Goal: Task Accomplishment & Management: Manage account settings

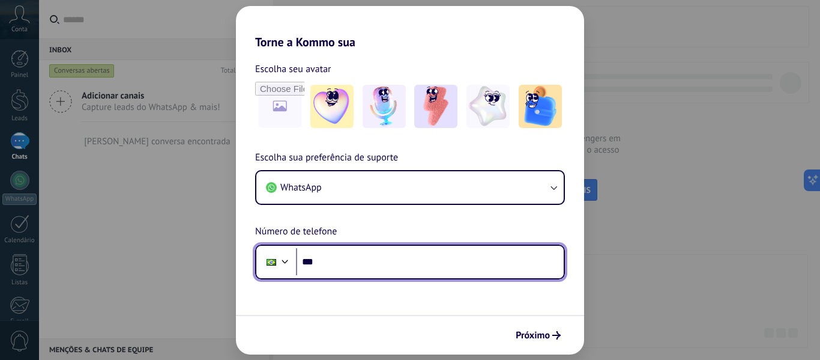
click at [411, 262] on input "***" at bounding box center [430, 262] width 268 height 28
type input "**********"
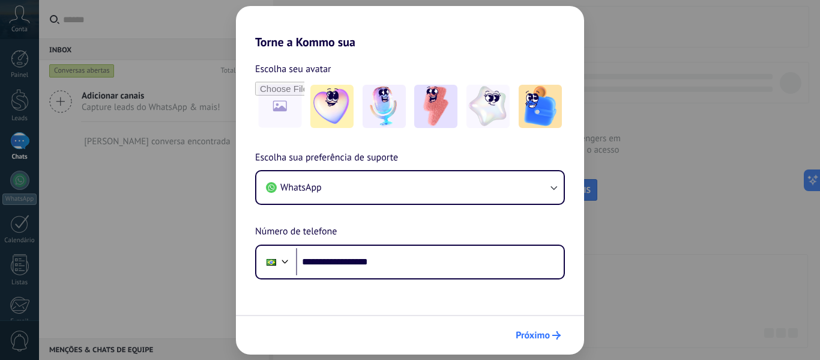
click at [525, 334] on span "Próximo" at bounding box center [533, 335] width 34 height 8
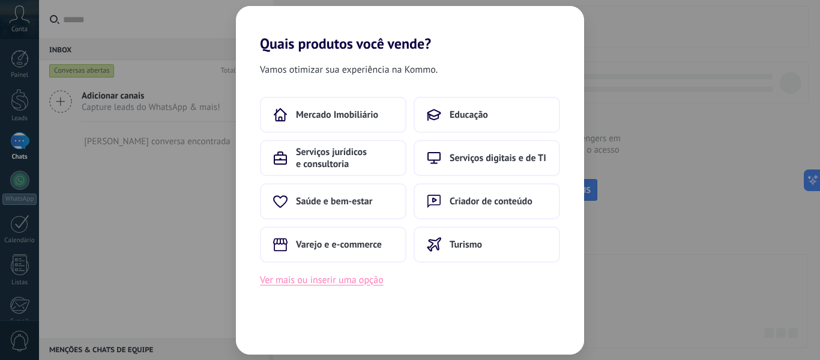
click at [345, 282] on button "Ver mais ou inserir uma opção" at bounding box center [322, 280] width 124 height 16
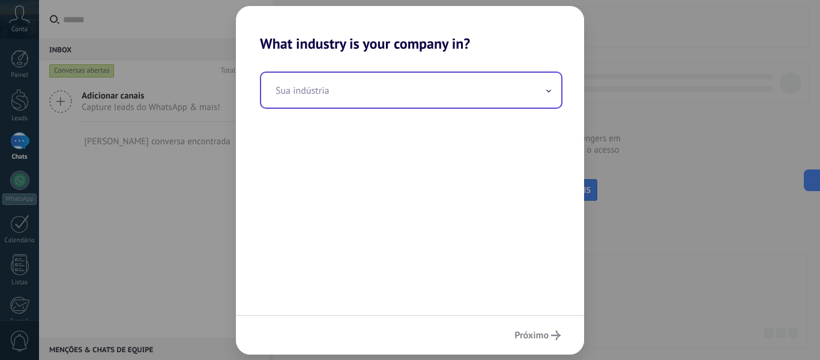
click at [415, 94] on input "text" at bounding box center [411, 90] width 300 height 35
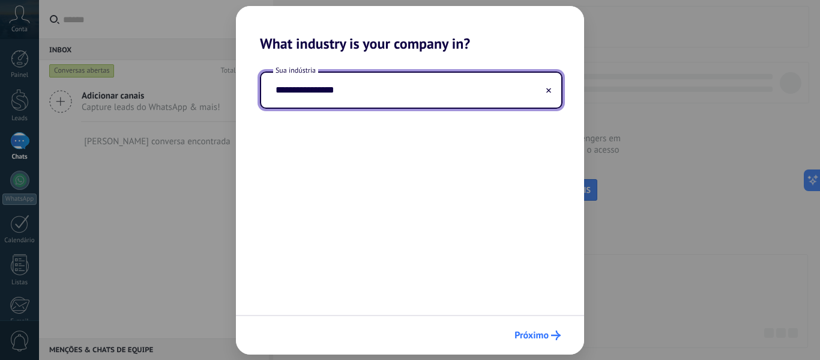
type input "**********"
click at [524, 333] on span "Próximo" at bounding box center [531, 335] width 34 height 8
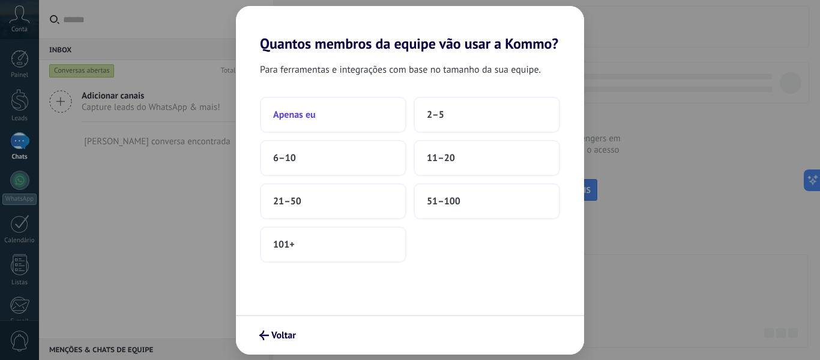
click at [342, 107] on button "Apenas eu" at bounding box center [333, 115] width 146 height 36
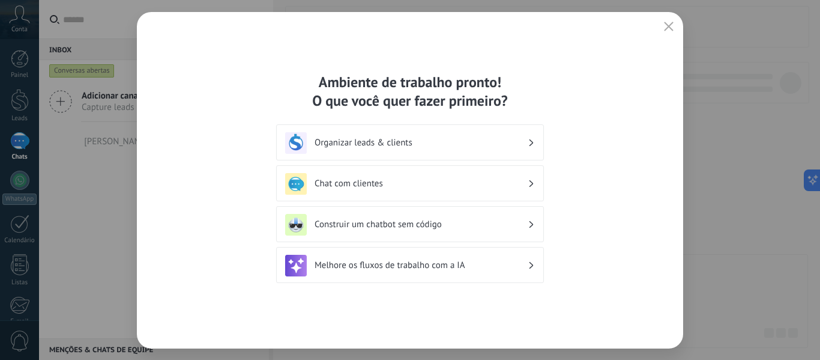
click at [669, 23] on icon "button" at bounding box center [669, 27] width 10 height 10
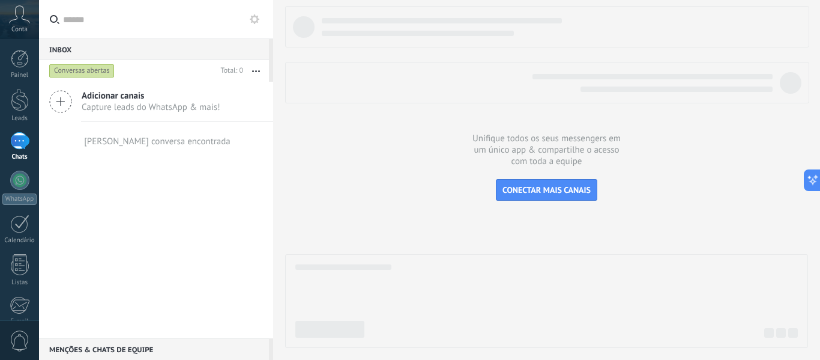
scroll to position [140, 0]
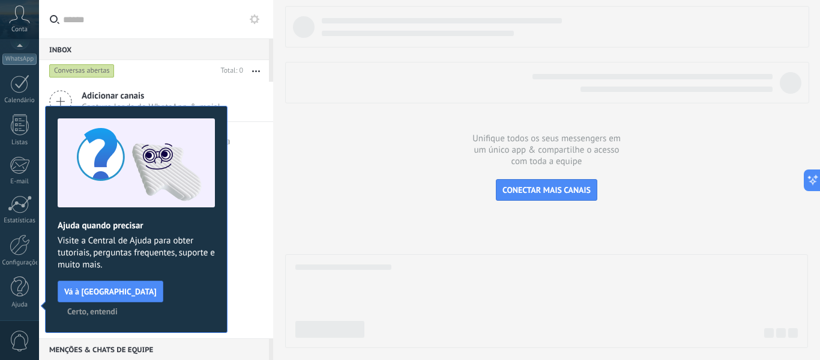
click at [123, 302] on button "Certo, entendi" at bounding box center [92, 311] width 61 height 18
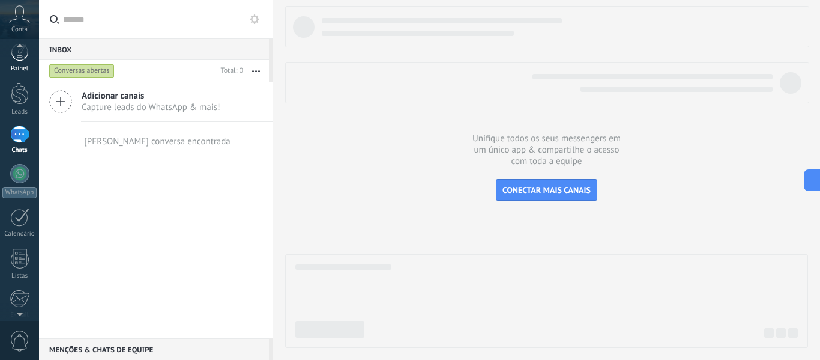
scroll to position [0, 0]
click at [24, 187] on div at bounding box center [19, 179] width 19 height 19
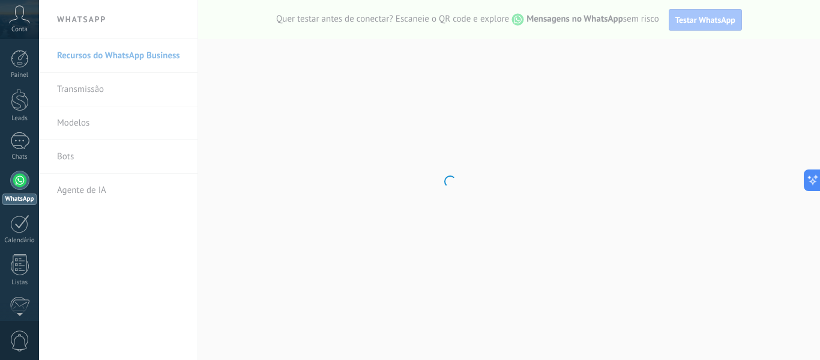
drag, startPoint x: 819, startPoint y: 55, endPoint x: 813, endPoint y: 103, distance: 48.4
click at [813, 103] on body ".abccls-1,.abccls-2{fill-rule:evenodd}.abccls-2{fill:#fff} .abfcls-1{fill:none}…" at bounding box center [410, 180] width 820 height 360
drag, startPoint x: 816, startPoint y: 65, endPoint x: 819, endPoint y: 98, distance: 33.2
click at [819, 98] on body ".abccls-1,.abccls-2{fill-rule:evenodd}.abccls-2{fill:#fff} .abfcls-1{fill:none}…" at bounding box center [410, 180] width 820 height 360
drag, startPoint x: 815, startPoint y: 64, endPoint x: 813, endPoint y: 89, distance: 24.6
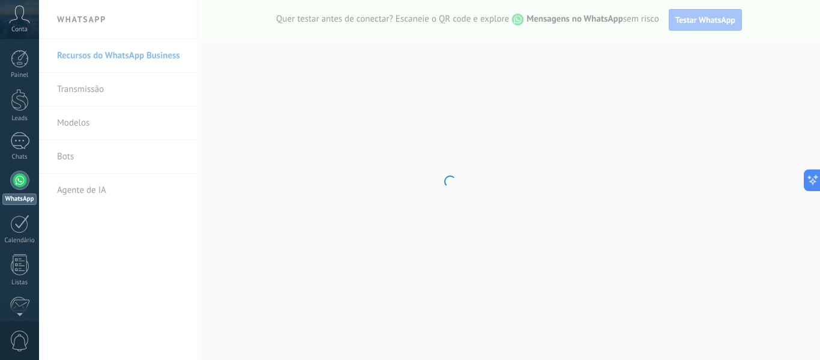
click at [813, 89] on body ".abccls-1,.abccls-2{fill-rule:evenodd}.abccls-2{fill:#fff} .abfcls-1{fill:none}…" at bounding box center [410, 180] width 820 height 360
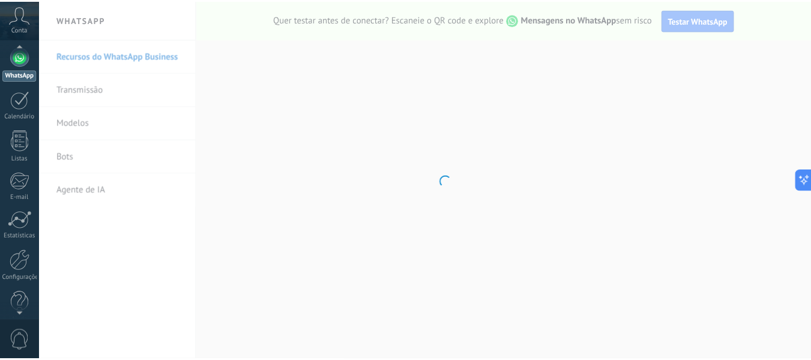
scroll to position [140, 0]
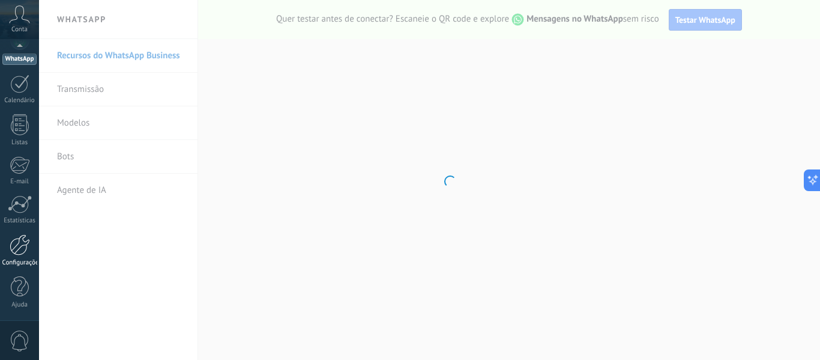
click at [14, 253] on div at bounding box center [20, 244] width 20 height 21
click at [20, 246] on div at bounding box center [20, 244] width 20 height 21
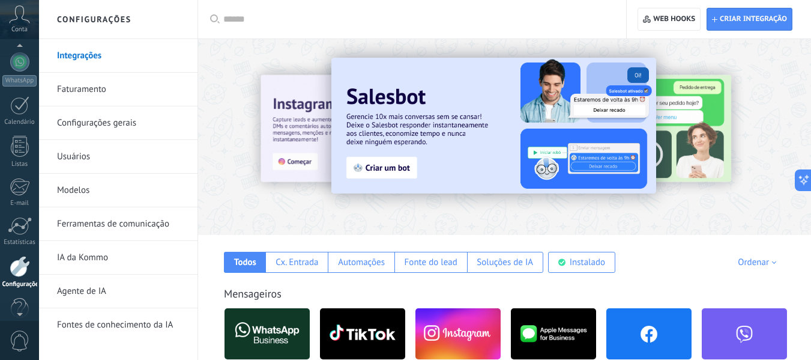
scroll to position [116, 0]
click at [22, 65] on div at bounding box center [19, 63] width 19 height 19
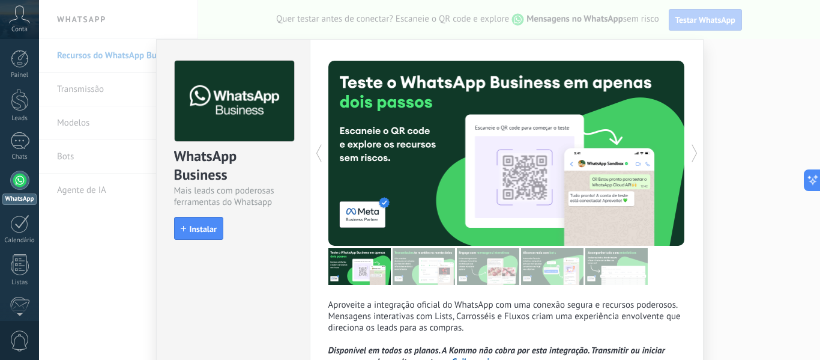
drag, startPoint x: 815, startPoint y: 61, endPoint x: 813, endPoint y: 86, distance: 25.3
click at [813, 86] on div "WhatsApp Business Mais leads com poderosas ferramentas do Whatsapp install Inst…" at bounding box center [429, 180] width 781 height 360
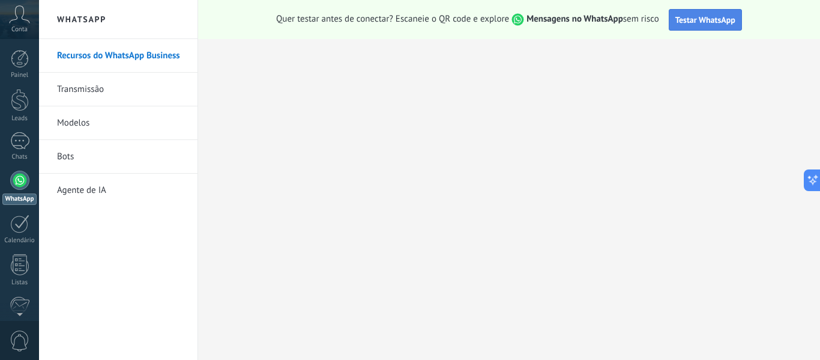
click at [681, 17] on span "Testar WhatsApp" at bounding box center [705, 19] width 60 height 11
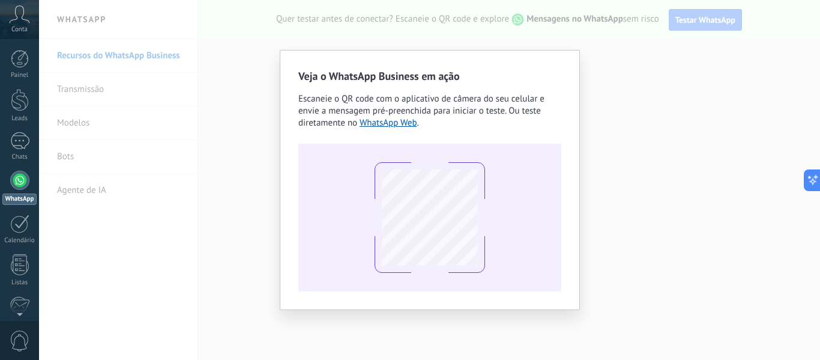
click at [213, 163] on div "Veja o WhatsApp Business em ação Escaneie o QR code com o aplicativo de câmera …" at bounding box center [429, 180] width 781 height 360
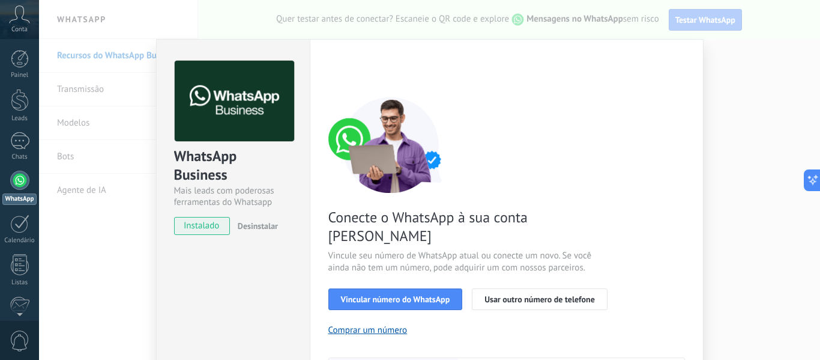
click at [589, 119] on div "Conecte o WhatsApp à sua conta Kommo Vincule seu número de WhatsApp atual ou co…" at bounding box center [506, 275] width 357 height 357
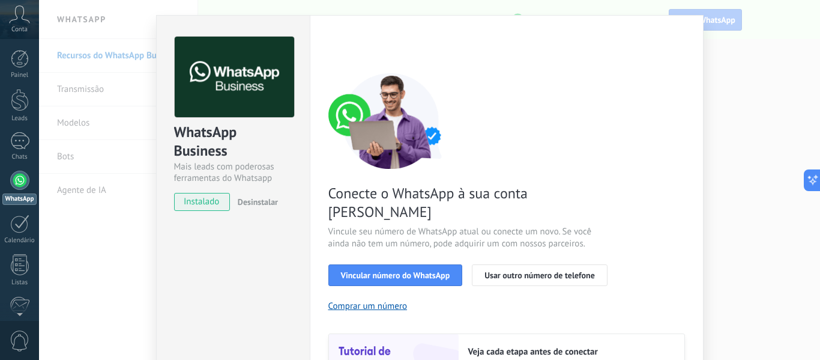
scroll to position [48, 0]
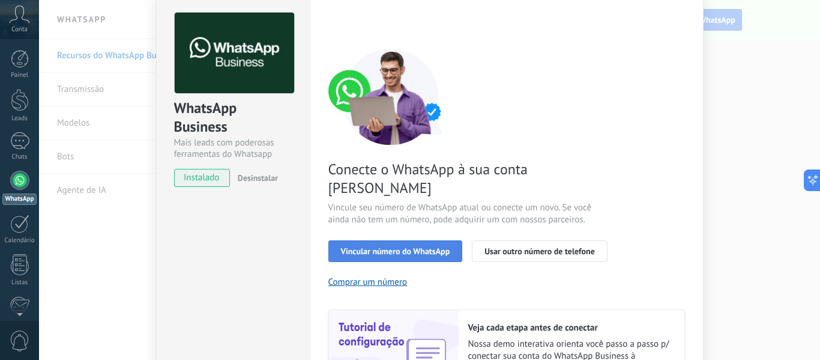
click at [411, 247] on span "Vincular número do WhatsApp" at bounding box center [395, 251] width 109 height 8
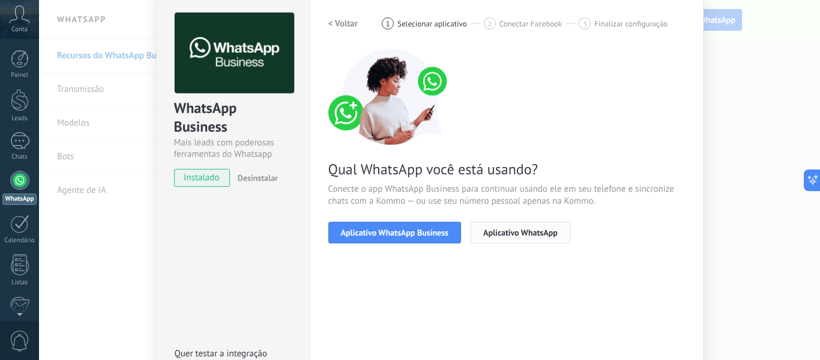
click at [529, 229] on span "Aplicativo WhatsApp" at bounding box center [520, 232] width 74 height 8
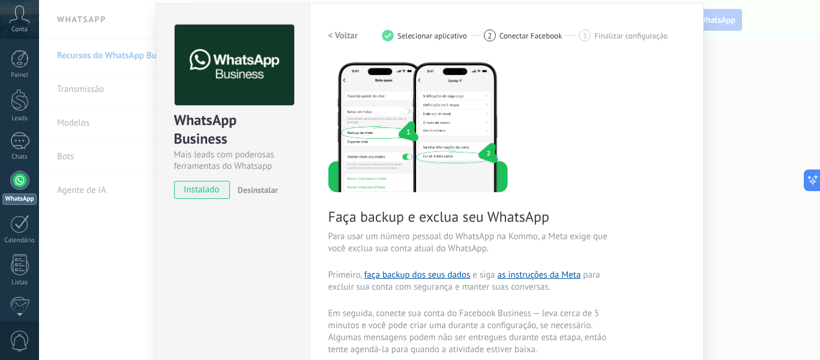
scroll to position [24, 0]
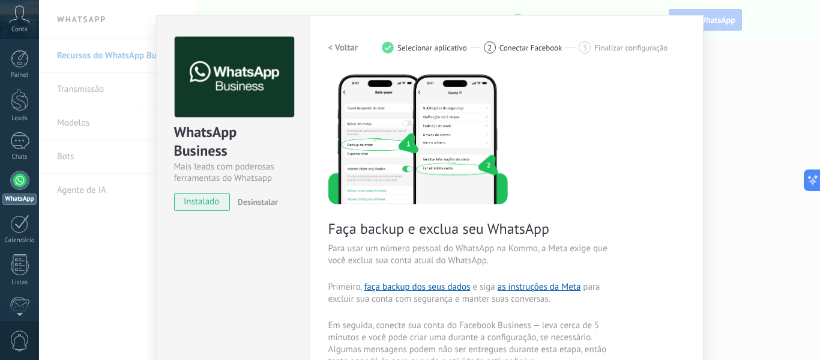
click at [338, 43] on h2 "< Voltar" at bounding box center [343, 47] width 30 height 11
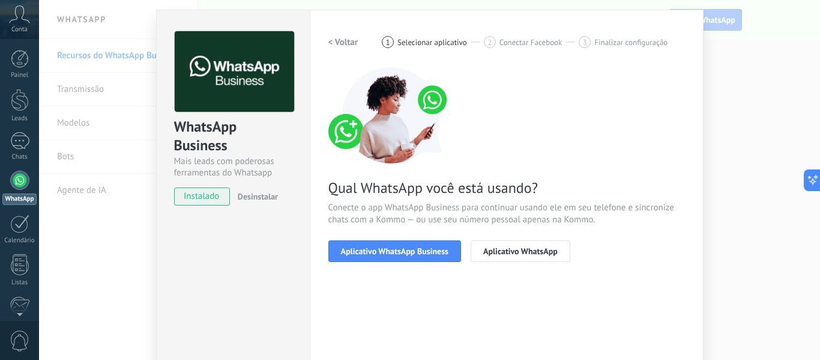
scroll to position [19, 0]
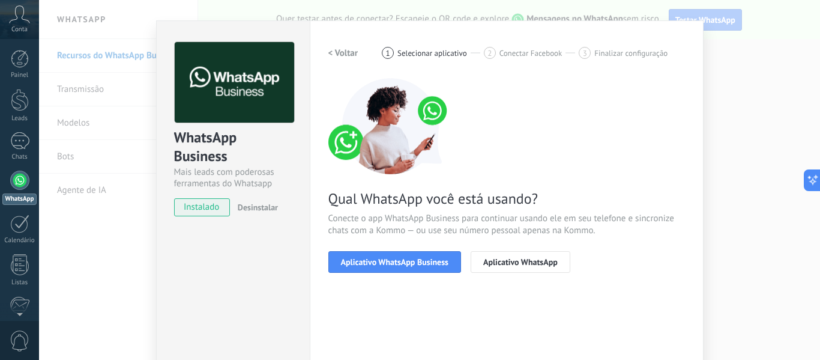
click at [338, 49] on h2 "< Voltar" at bounding box center [343, 52] width 30 height 11
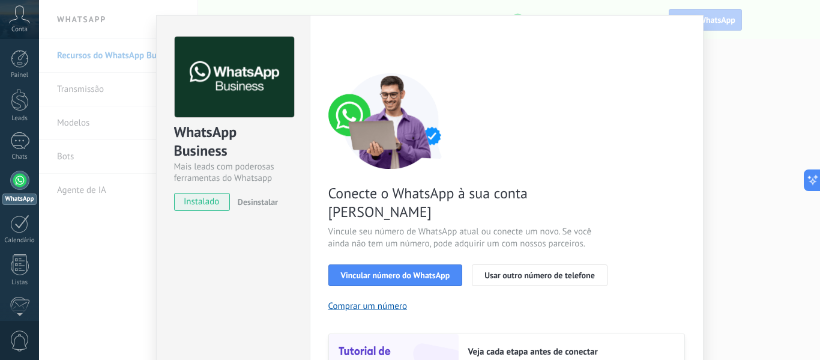
scroll to position [0, 0]
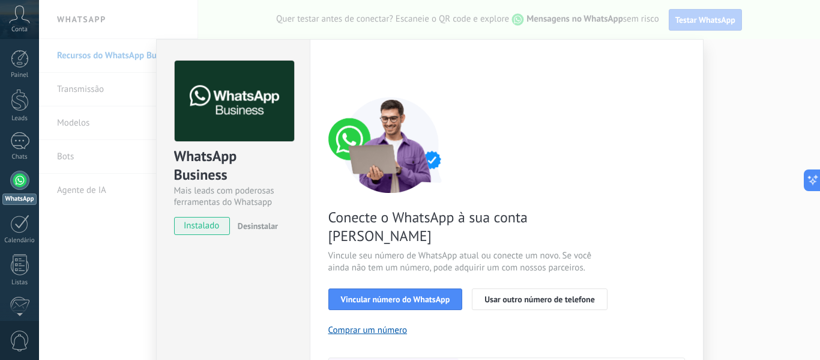
click at [74, 209] on div "WhatsApp Business Mais leads com poderosas ferramentas do Whatsapp instalado De…" at bounding box center [429, 180] width 781 height 360
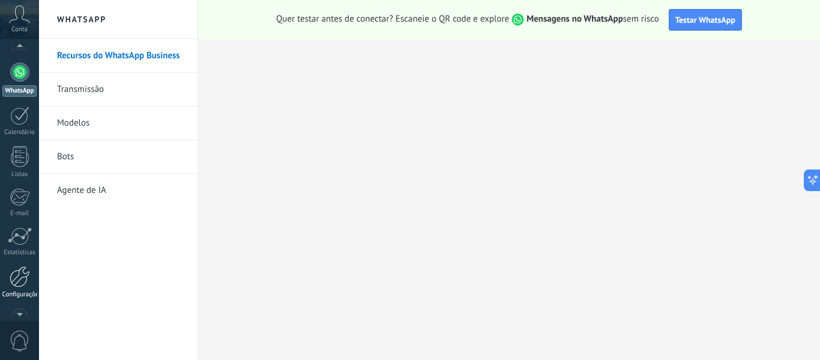
click at [25, 280] on div at bounding box center [20, 276] width 20 height 21
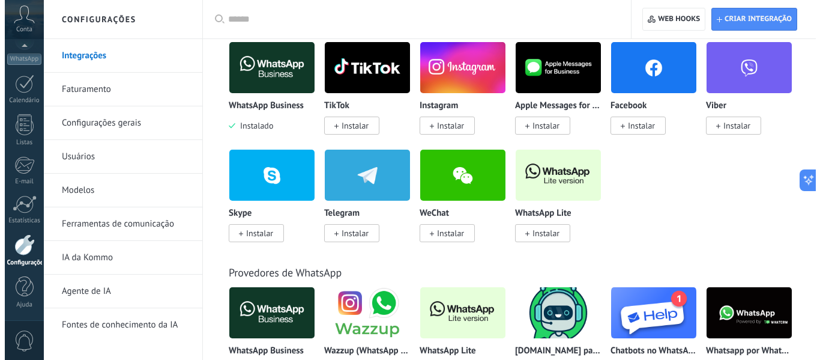
scroll to position [293, 0]
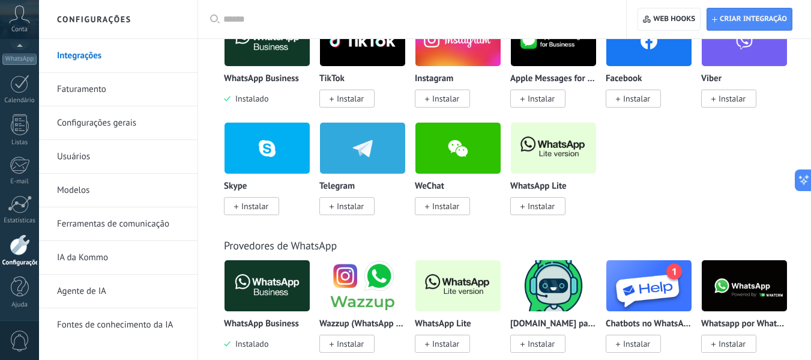
click at [537, 208] on span "Instalar" at bounding box center [541, 205] width 27 height 11
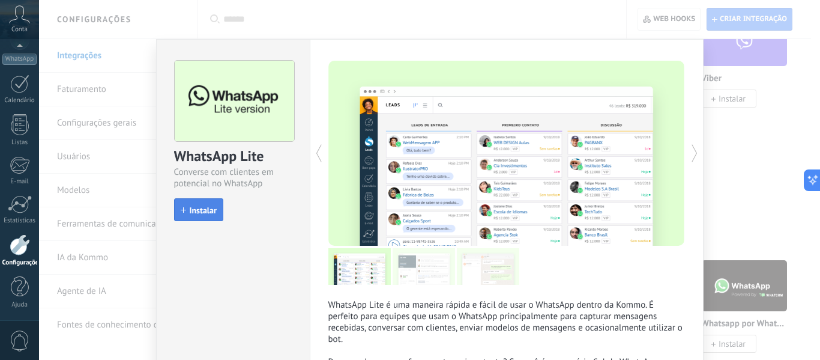
click at [197, 207] on span "Instalar" at bounding box center [203, 210] width 27 height 8
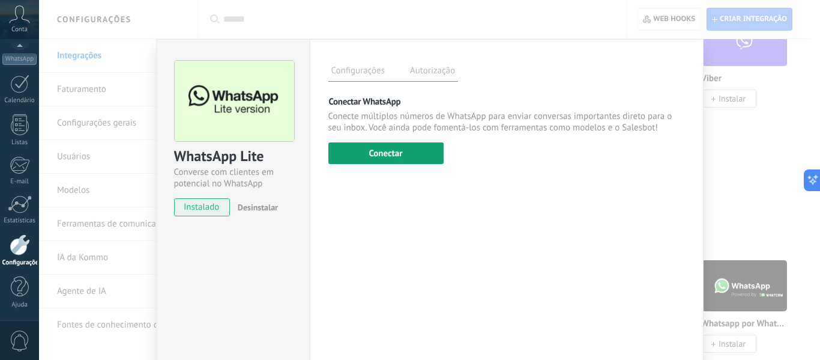
click at [391, 142] on button "Conectar" at bounding box center [385, 153] width 115 height 22
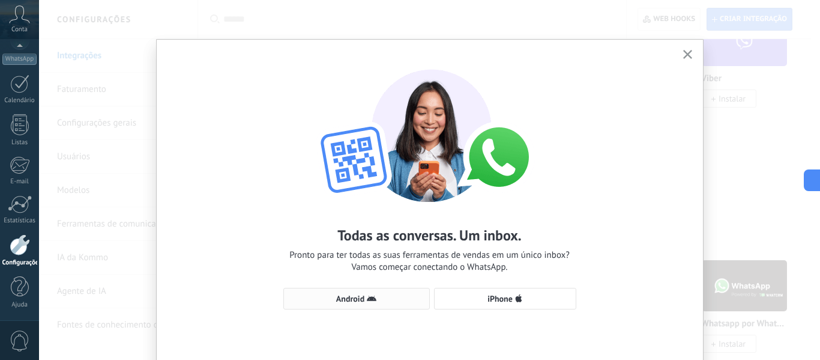
click at [350, 301] on span "Android" at bounding box center [350, 298] width 28 height 8
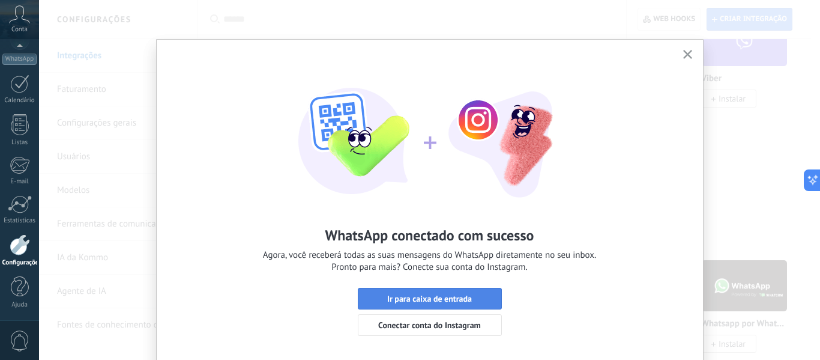
click at [438, 294] on span "Ir para caixa de entrada" at bounding box center [429, 298] width 85 height 8
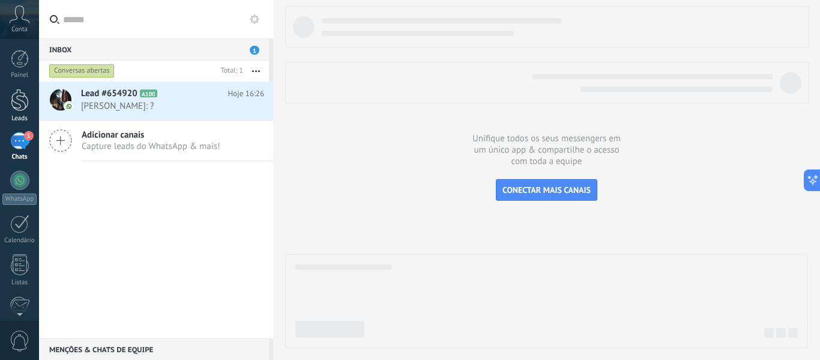
click at [23, 103] on div at bounding box center [20, 100] width 18 height 22
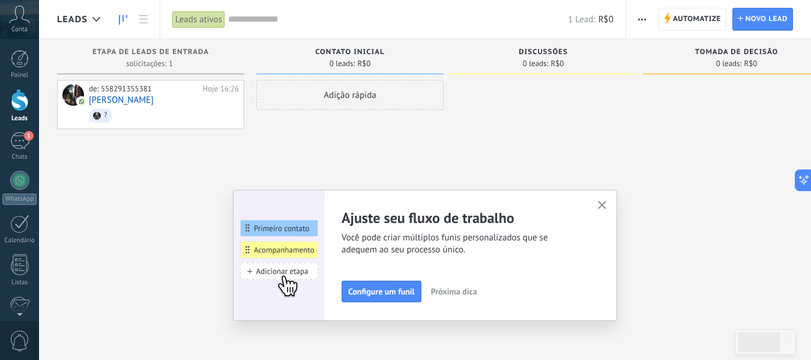
click at [604, 201] on icon "button" at bounding box center [602, 204] width 9 height 9
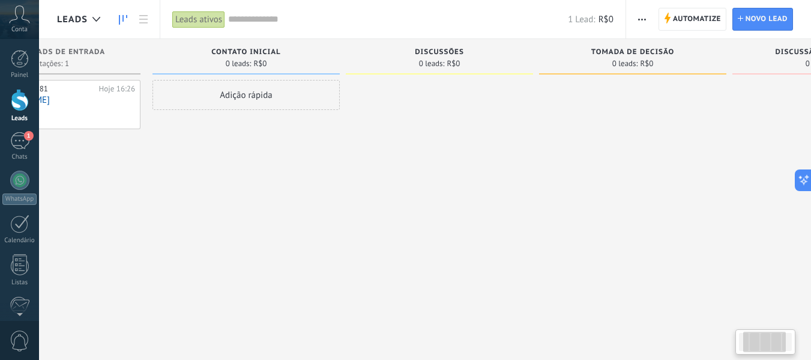
scroll to position [0, 98]
drag, startPoint x: 396, startPoint y: 184, endPoint x: 298, endPoint y: 213, distance: 102.7
click at [298, 213] on div "Adição rápida" at bounding box center [251, 181] width 187 height 203
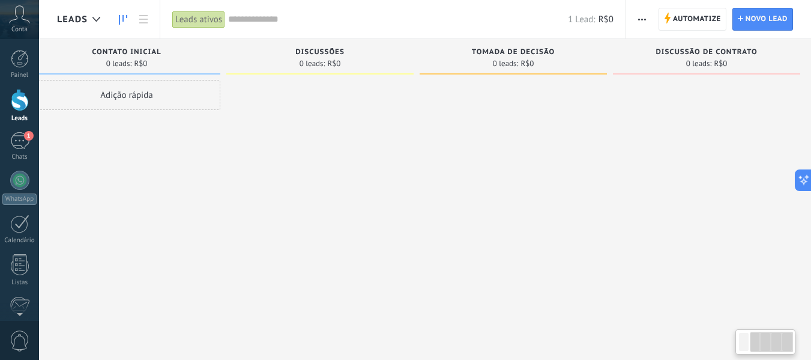
scroll to position [0, 231]
drag, startPoint x: 631, startPoint y: 116, endPoint x: 488, endPoint y: 134, distance: 144.6
click at [488, 134] on div at bounding box center [505, 181] width 187 height 203
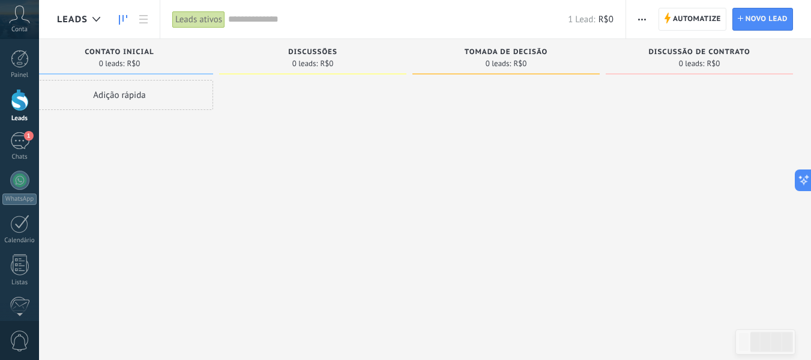
drag, startPoint x: 677, startPoint y: 197, endPoint x: 552, endPoint y: 221, distance: 127.6
click at [552, 221] on div "Etapa de leads de entrada solicitações: 1 0 0 0 1 0 0 0 1 de: 558291355381 Hoje…" at bounding box center [319, 161] width 984 height 244
drag, startPoint x: 360, startPoint y: 152, endPoint x: 397, endPoint y: 190, distance: 53.5
click at [397, 190] on div at bounding box center [312, 181] width 187 height 203
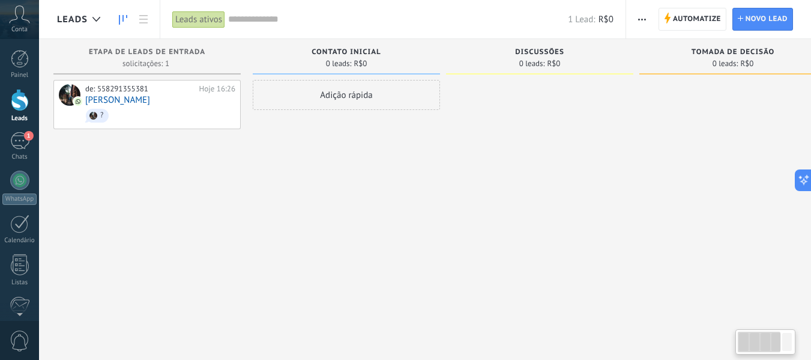
scroll to position [0, 3]
drag, startPoint x: 216, startPoint y: 170, endPoint x: 444, endPoint y: 187, distance: 228.1
click at [444, 187] on div "Contato inicial 0 leads: R$0 Adição rápida" at bounding box center [349, 161] width 193 height 244
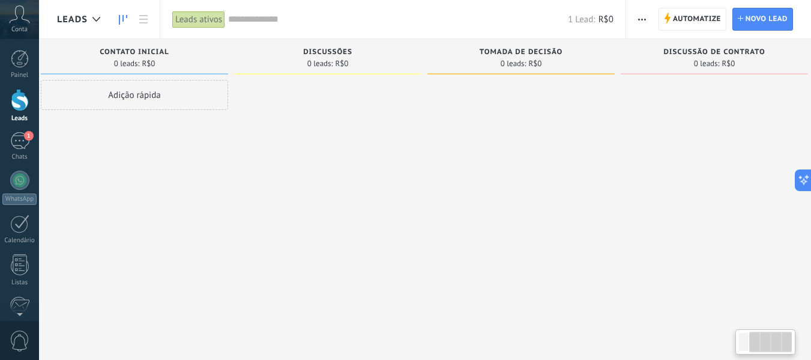
scroll to position [0, 231]
drag, startPoint x: 410, startPoint y: 175, endPoint x: 116, endPoint y: 218, distance: 296.7
click at [116, 218] on div "Adição rápida" at bounding box center [119, 181] width 187 height 203
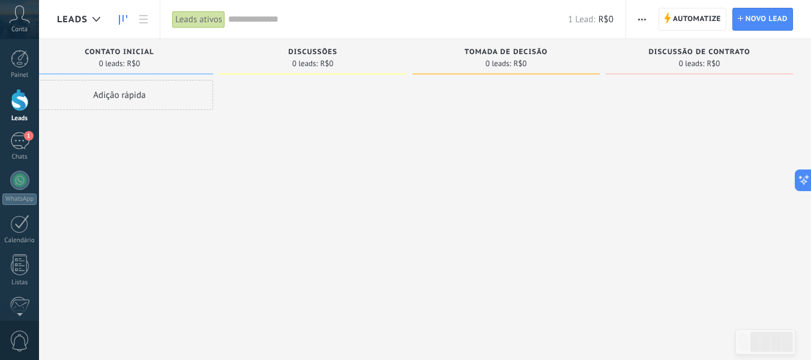
scroll to position [0, 0]
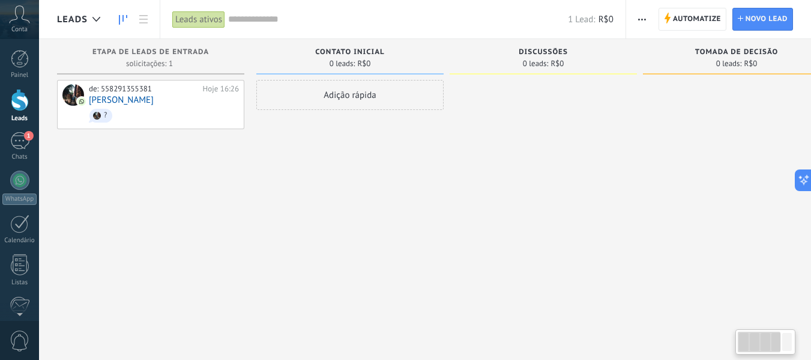
drag, startPoint x: 160, startPoint y: 182, endPoint x: 430, endPoint y: 177, distance: 270.2
click at [430, 177] on div "Adição rápida" at bounding box center [349, 181] width 187 height 203
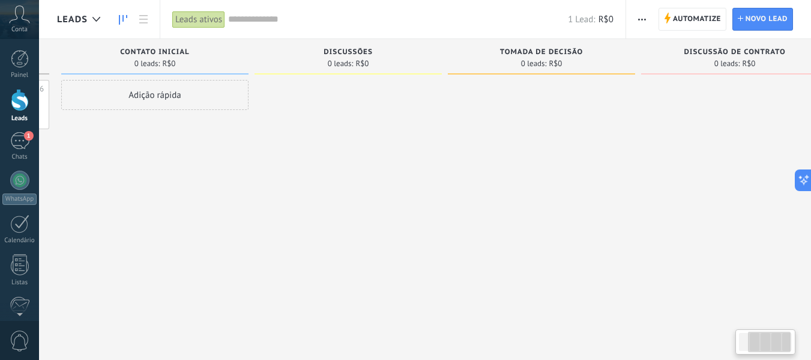
drag, startPoint x: 285, startPoint y: 172, endPoint x: 92, endPoint y: 205, distance: 194.9
click at [92, 205] on div "Adição rápida" at bounding box center [154, 181] width 187 height 203
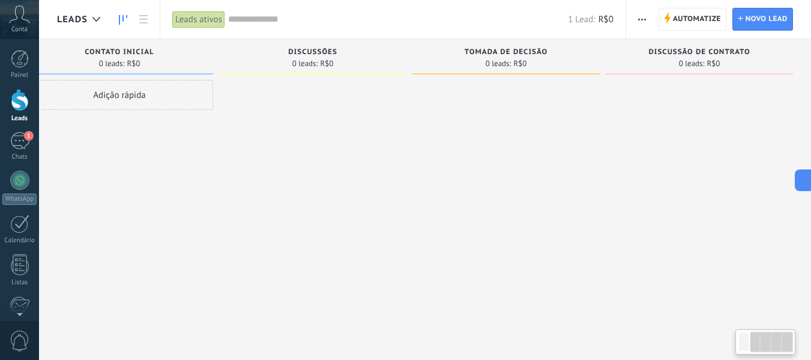
drag, startPoint x: 474, startPoint y: 154, endPoint x: 424, endPoint y: 164, distance: 50.3
click at [424, 164] on div at bounding box center [505, 181] width 187 height 203
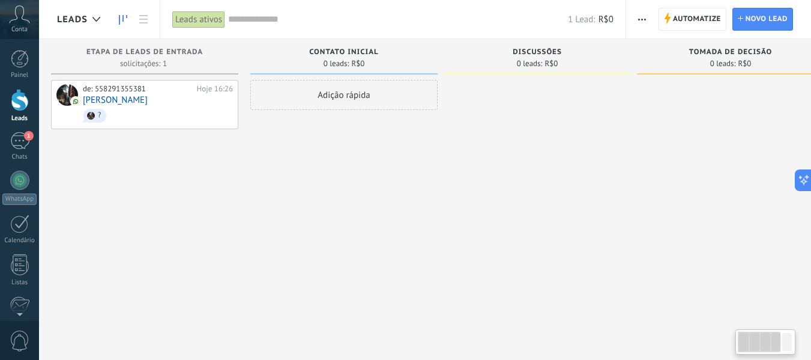
scroll to position [0, 0]
drag, startPoint x: 255, startPoint y: 196, endPoint x: 597, endPoint y: 233, distance: 343.5
click at [597, 233] on div at bounding box center [543, 181] width 187 height 203
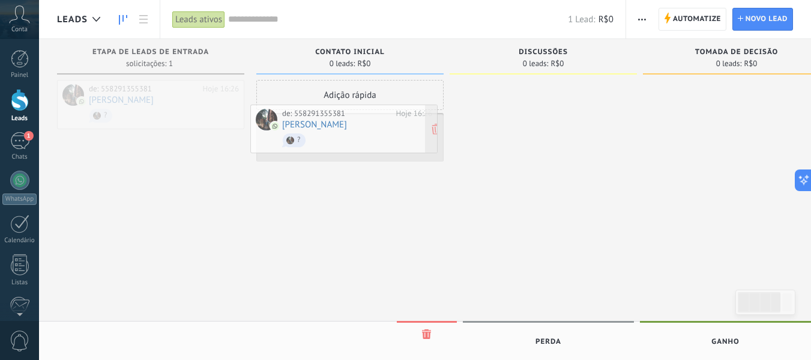
drag, startPoint x: 157, startPoint y: 102, endPoint x: 351, endPoint y: 127, distance: 194.8
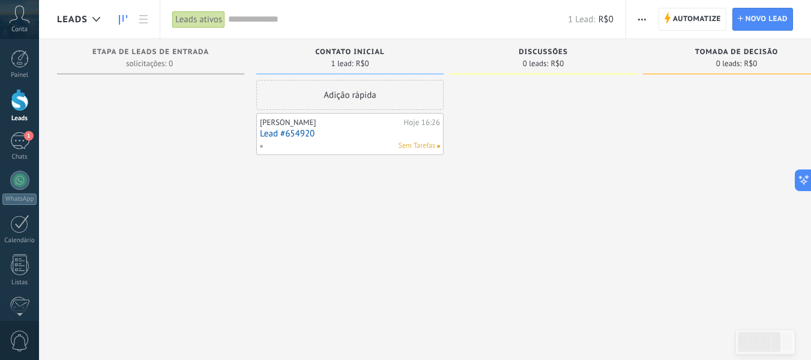
click at [335, 130] on link "Lead #654920" at bounding box center [350, 133] width 180 height 10
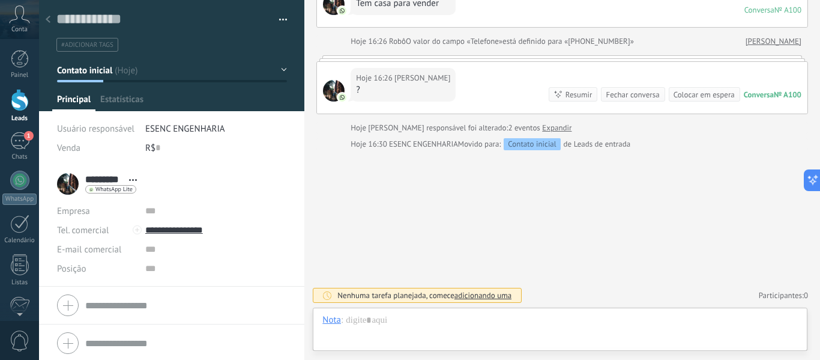
scroll to position [18, 0]
click at [433, 330] on div at bounding box center [559, 332] width 475 height 36
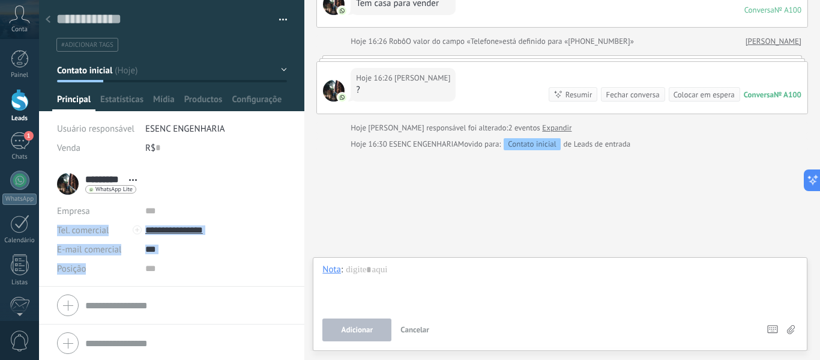
drag, startPoint x: 300, startPoint y: 217, endPoint x: 295, endPoint y: 281, distance: 63.8
click at [295, 281] on li "********* [PERSON_NAME] **** Alan **** Lins Abrir detalhes Copiar nome" at bounding box center [171, 225] width 265 height 121
click at [237, 162] on div "[PERSON_NAME] responsável ESENC ENGENHARIA Venda R$ 0" at bounding box center [172, 142] width 230 height 46
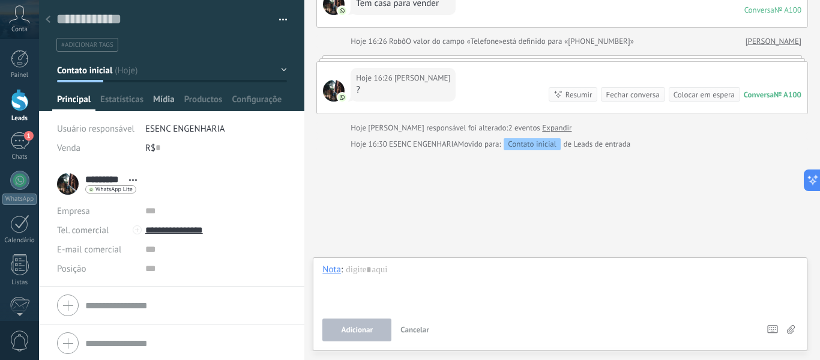
click at [167, 101] on span "Mídia" at bounding box center [164, 102] width 22 height 17
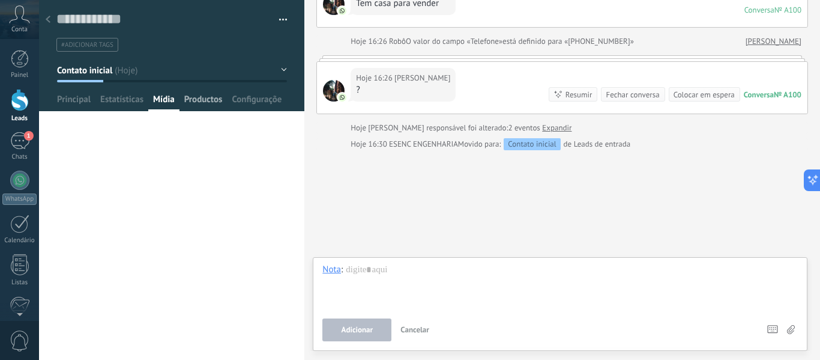
click at [201, 106] on span "Productos" at bounding box center [203, 102] width 38 height 17
click at [285, 26] on div "Salvar e criar Imprimir Gerenciar tags Exportar para o Excel" at bounding box center [172, 26] width 266 height 52
click at [276, 20] on button "button" at bounding box center [278, 20] width 17 height 18
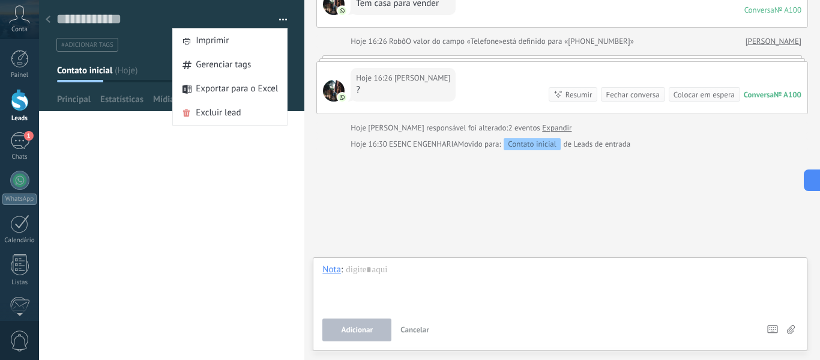
click at [276, 20] on button "button" at bounding box center [278, 20] width 17 height 18
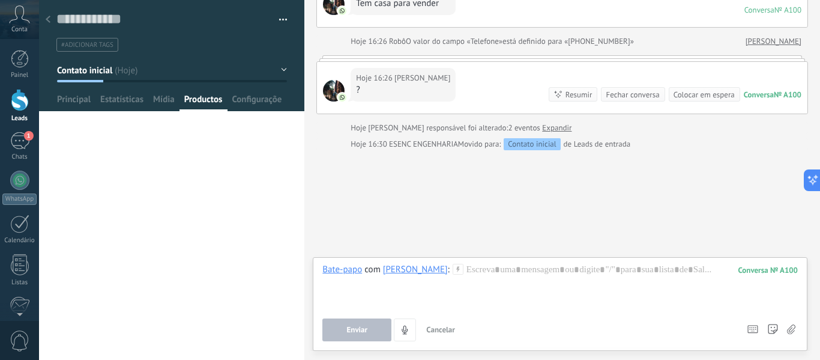
click at [203, 95] on span "Productos" at bounding box center [203, 102] width 38 height 17
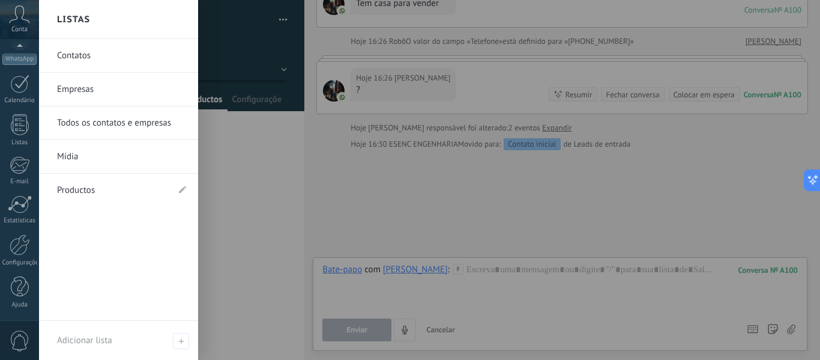
click at [92, 191] on link "Productos" at bounding box center [112, 190] width 111 height 34
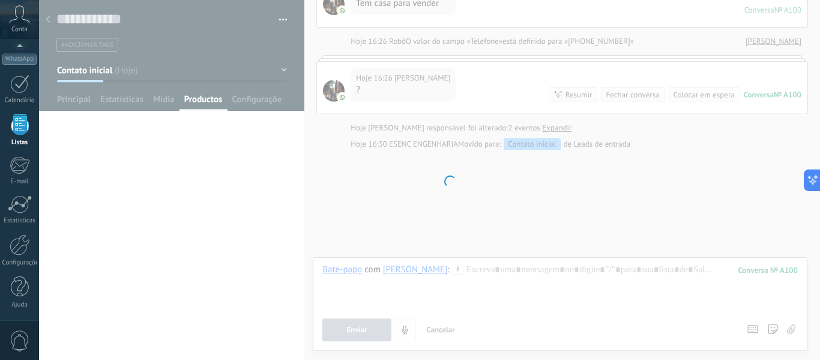
scroll to position [74, 0]
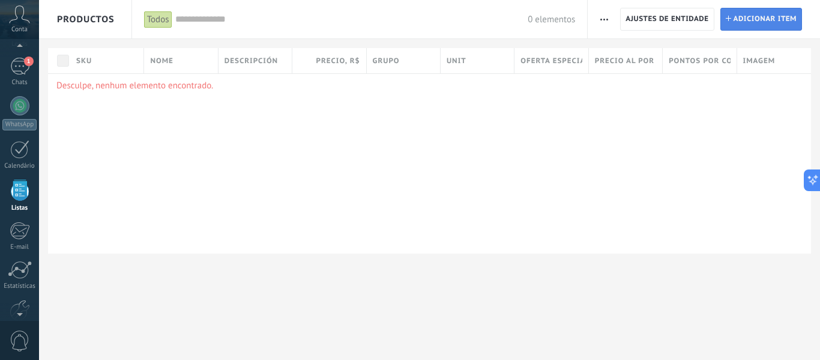
click at [740, 22] on span "Adicionar item" at bounding box center [766, 19] width 64 height 22
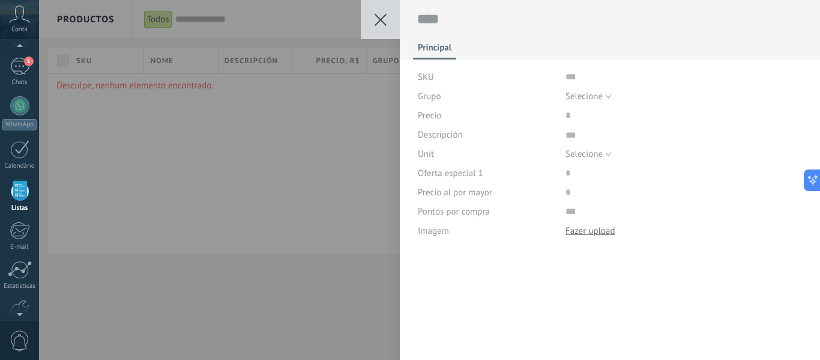
scroll to position [12, 0]
click at [367, 20] on button at bounding box center [380, 19] width 39 height 39
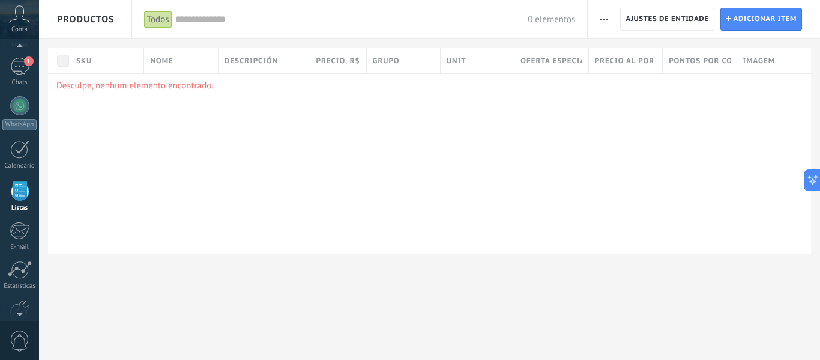
click at [609, 20] on button "button" at bounding box center [603, 19] width 17 height 23
click at [535, 139] on div "Desculpe, nenhum elemento encontrado." at bounding box center [429, 163] width 763 height 180
click at [753, 17] on span "Adicionar item" at bounding box center [766, 19] width 64 height 22
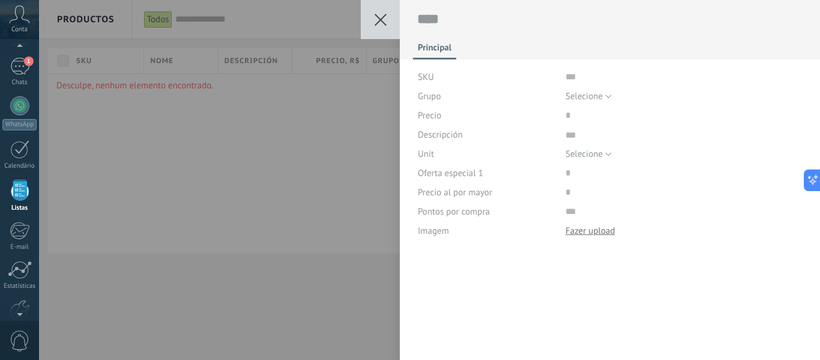
click at [376, 12] on button at bounding box center [380, 19] width 39 height 39
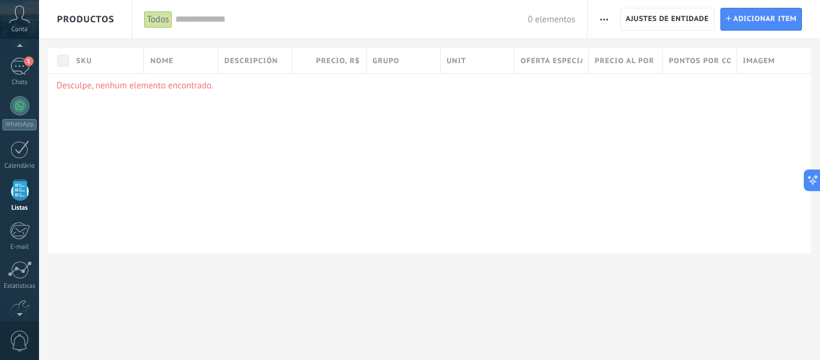
click at [600, 26] on span "button" at bounding box center [604, 19] width 8 height 23
click at [436, 143] on div "Desculpe, nenhum elemento encontrado." at bounding box center [429, 163] width 763 height 180
click at [758, 20] on span "Adicionar item" at bounding box center [766, 19] width 64 height 22
type textarea "***"
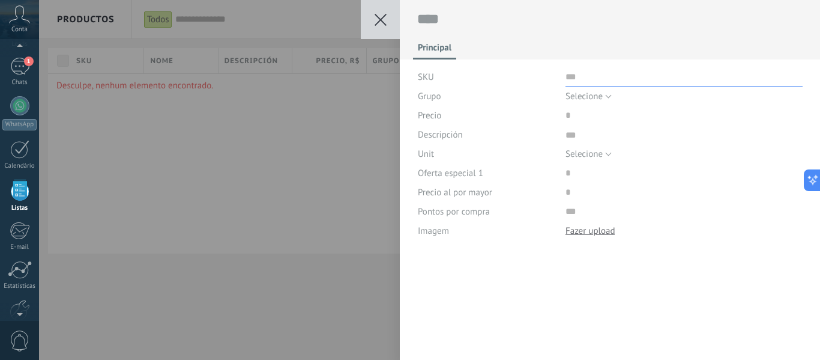
click at [570, 81] on input "text" at bounding box center [683, 76] width 237 height 19
type input "**********"
click at [604, 93] on button "Selecione" at bounding box center [588, 95] width 46 height 19
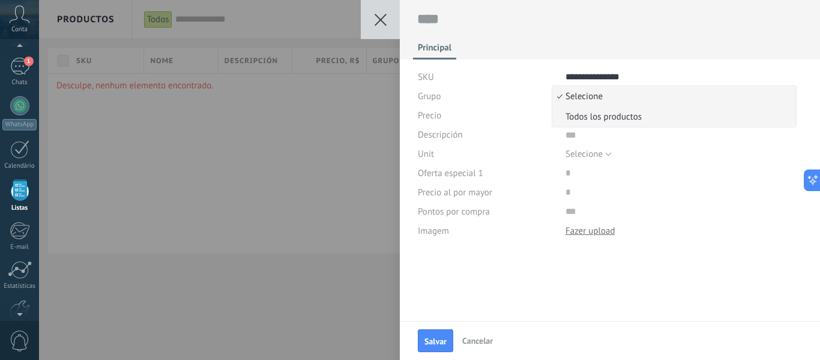
click at [595, 113] on span "Todos los productos" at bounding box center [672, 116] width 240 height 11
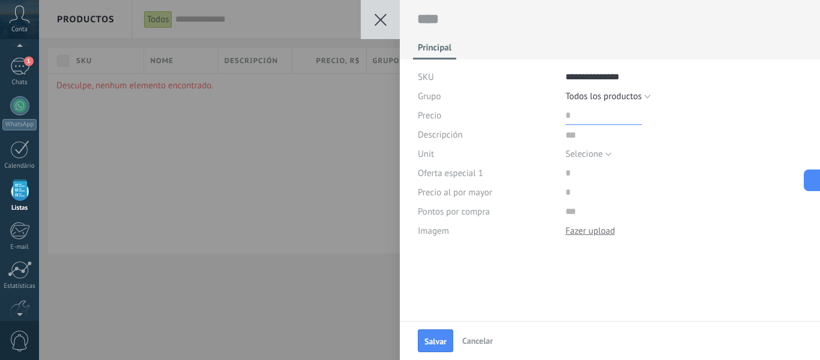
click at [570, 116] on input "price" at bounding box center [603, 115] width 76 height 19
type input "******"
click at [570, 134] on textarea at bounding box center [683, 134] width 237 height 19
type textarea "*"
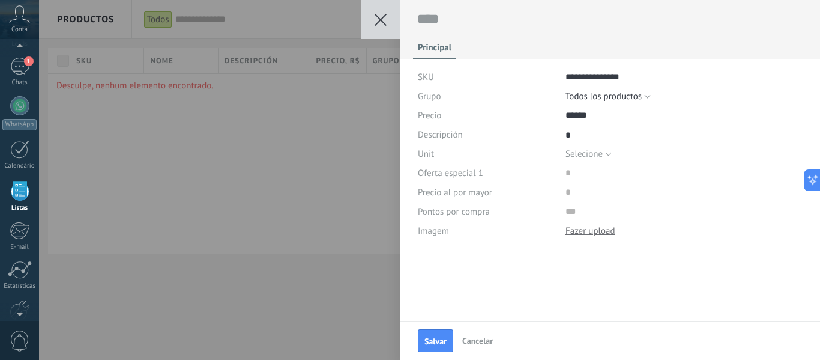
type textarea "**"
type textarea "***"
type textarea "**"
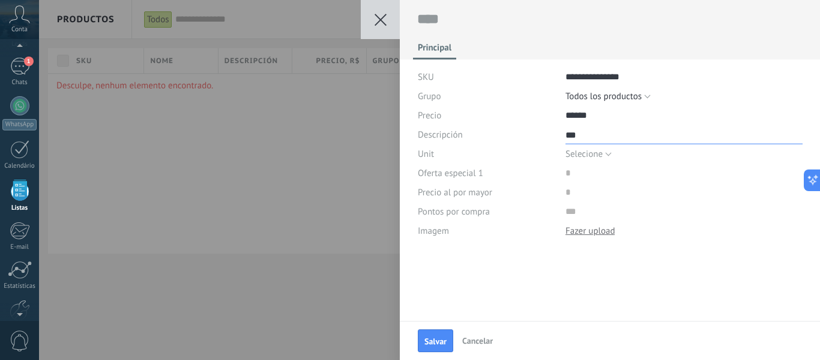
type textarea "**"
type textarea "*"
type textarea "***"
type textarea "*"
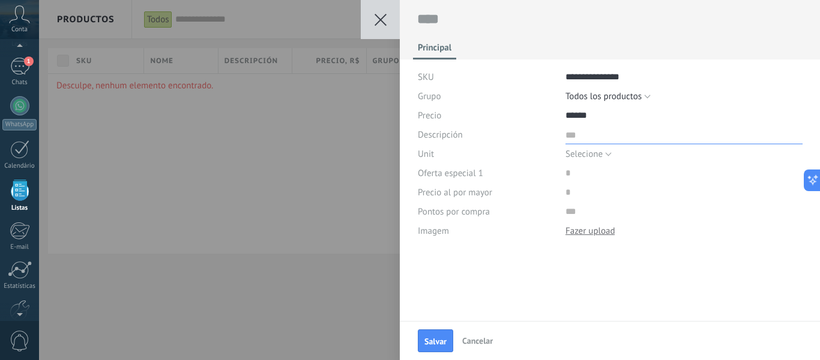
type textarea "*"
type textarea "**"
type textarea "***"
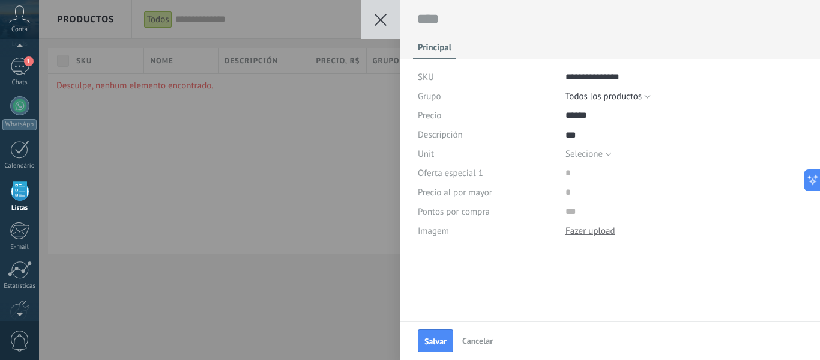
type textarea "****"
type textarea "*****"
type textarea "******"
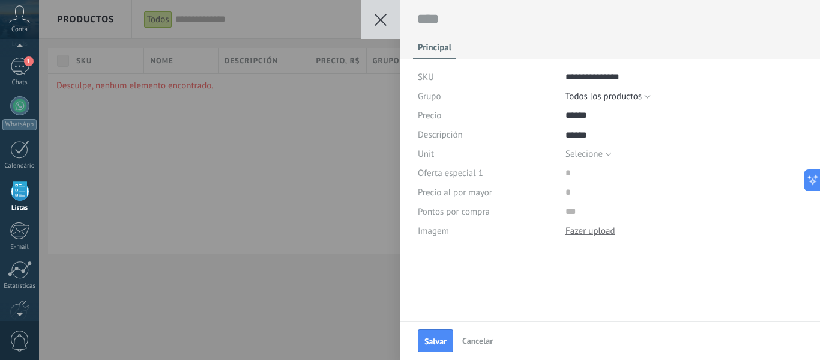
type textarea "******"
click at [603, 155] on button "Selecione" at bounding box center [588, 153] width 46 height 19
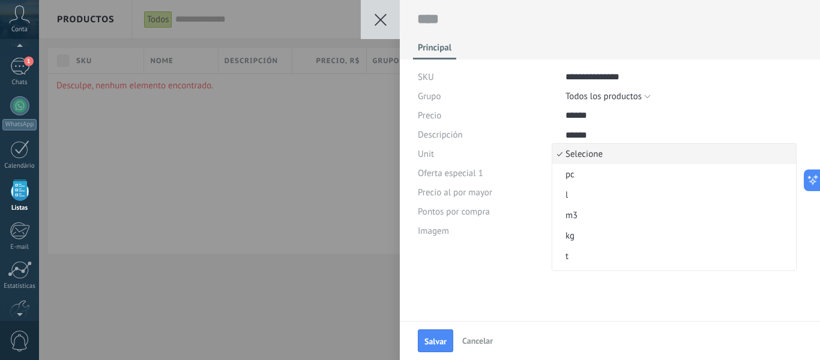
click at [603, 155] on span "Selecione" at bounding box center [672, 153] width 240 height 11
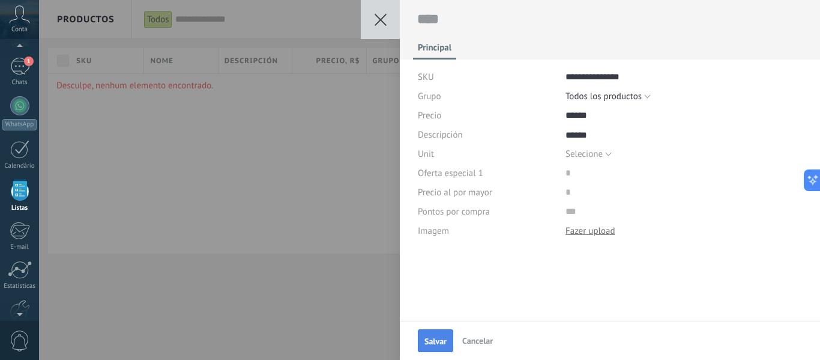
click at [445, 342] on span "Salvar" at bounding box center [435, 341] width 22 height 8
click at [447, 16] on textarea at bounding box center [610, 19] width 386 height 19
type textarea "*"
type textarea "**"
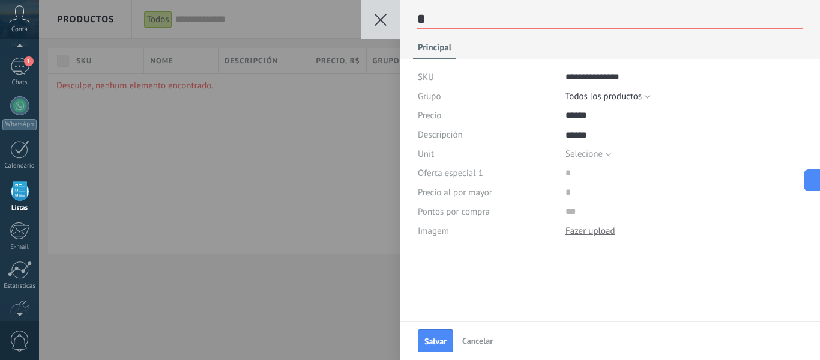
type textarea "**"
type textarea "***"
type textarea "****"
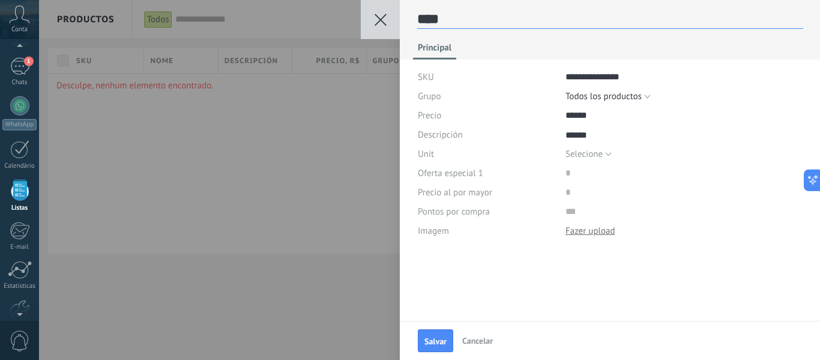
type textarea "*****"
type textarea "******"
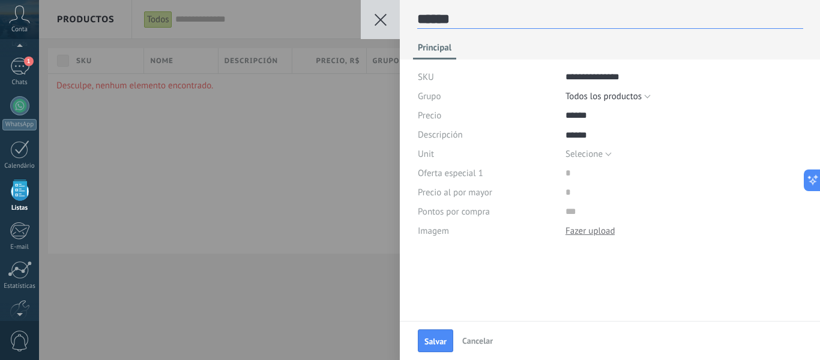
type textarea "******"
type textarea "********"
type textarea "*********"
type textarea "**********"
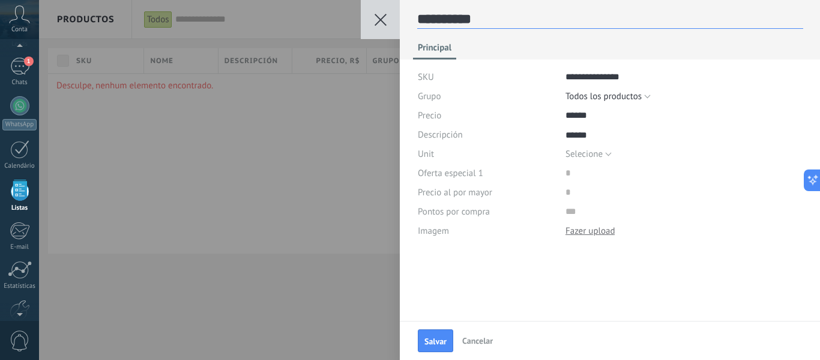
type textarea "**********"
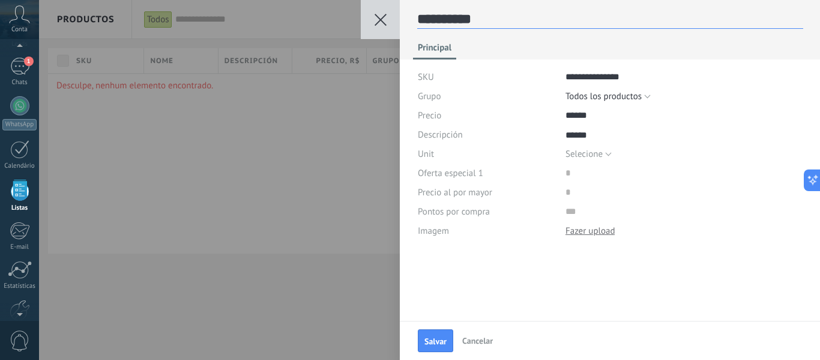
type textarea "**********"
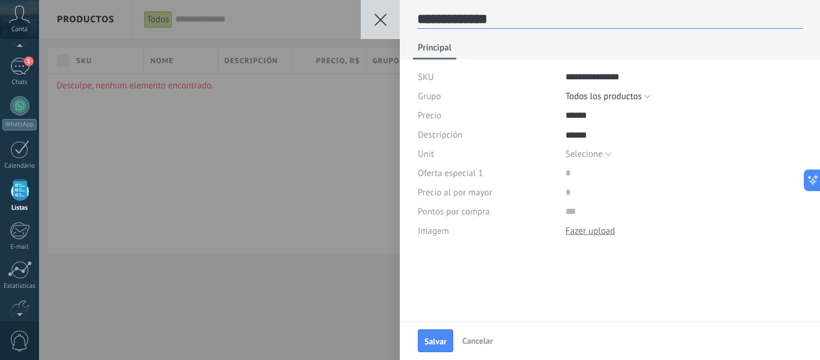
type textarea "**********"
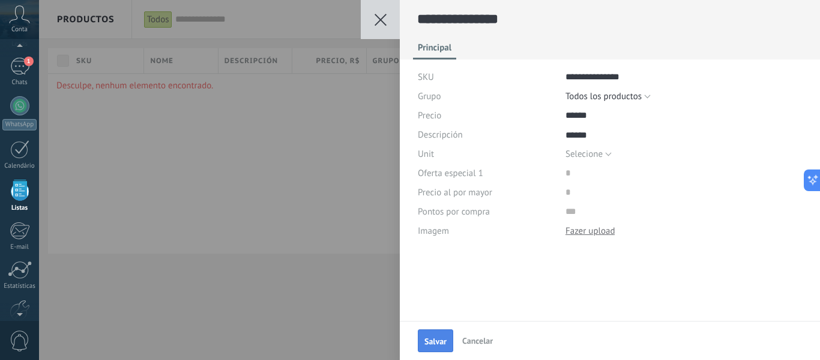
click at [444, 341] on span "Salvar" at bounding box center [435, 341] width 22 height 8
click at [380, 26] on button at bounding box center [380, 19] width 39 height 39
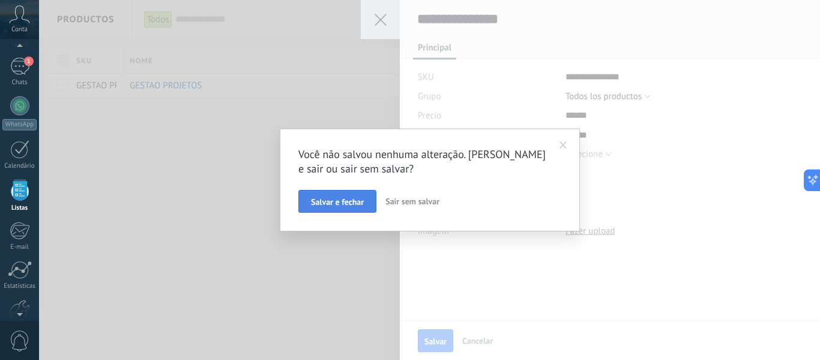
click at [325, 190] on div "[PERSON_NAME] e fechar Sair sem salvar" at bounding box center [429, 201] width 263 height 23
click at [336, 198] on span "Salvar e fechar" at bounding box center [337, 201] width 53 height 8
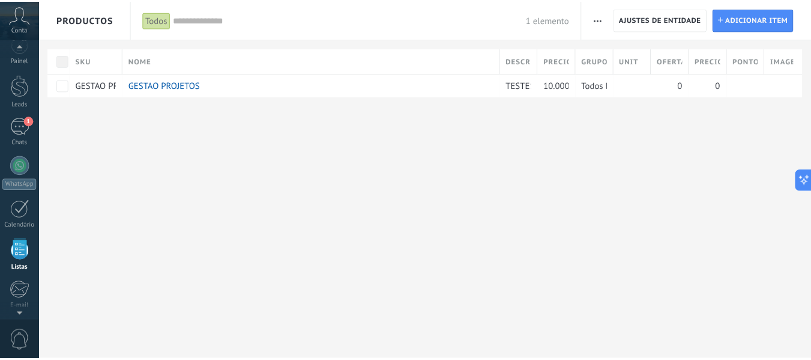
scroll to position [0, 0]
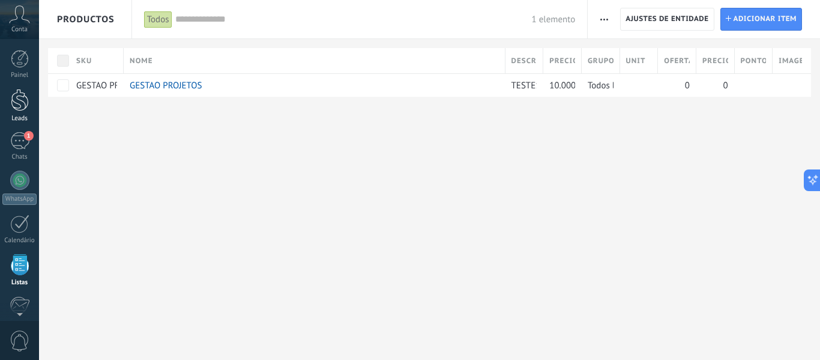
click at [16, 97] on div at bounding box center [20, 100] width 18 height 22
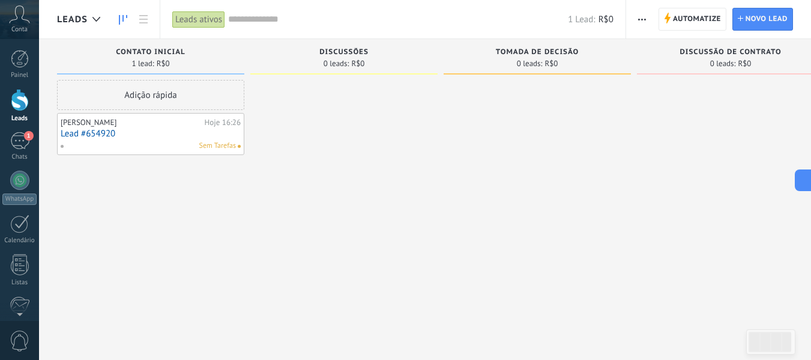
click at [146, 127] on div "[PERSON_NAME]" at bounding box center [131, 123] width 141 height 10
drag, startPoint x: 179, startPoint y: 194, endPoint x: 343, endPoint y: 196, distance: 163.9
click at [343, 196] on div "Etapa de leads de entrada solicitações: 0 0 0 0 0 0 0 0 0 Contato inicial 1 lea…" at bounding box center [449, 161] width 785 height 244
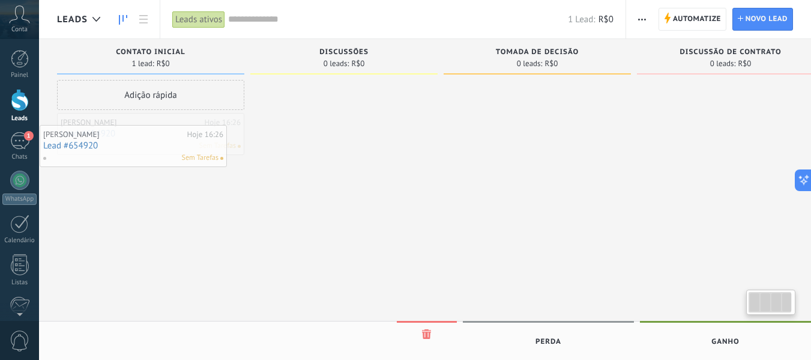
drag, startPoint x: 144, startPoint y: 135, endPoint x: 127, endPoint y: 147, distance: 20.7
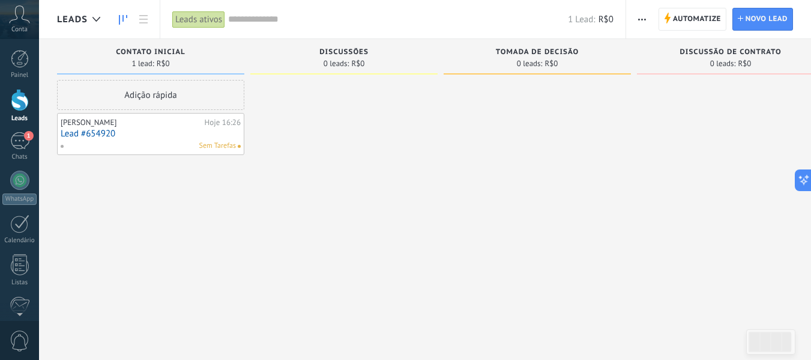
click at [145, 140] on div "Sem Tarefas" at bounding box center [148, 145] width 176 height 11
click at [137, 130] on link "Lead #654920" at bounding box center [151, 133] width 180 height 10
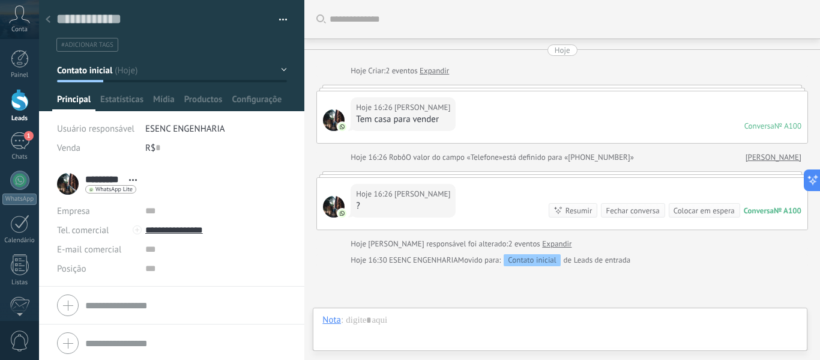
scroll to position [116, 0]
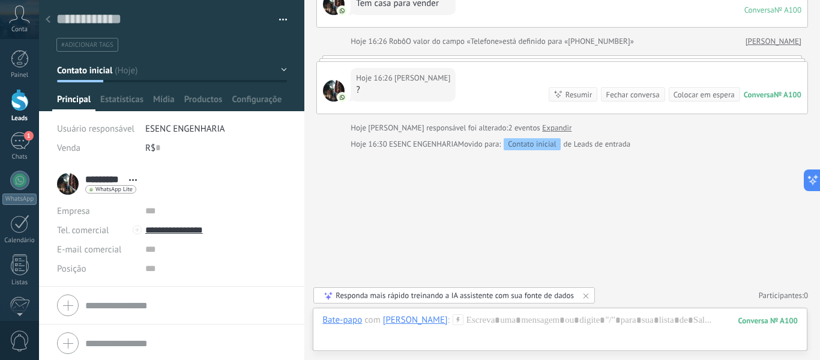
click at [276, 67] on button "Contato inicial" at bounding box center [172, 70] width 230 height 22
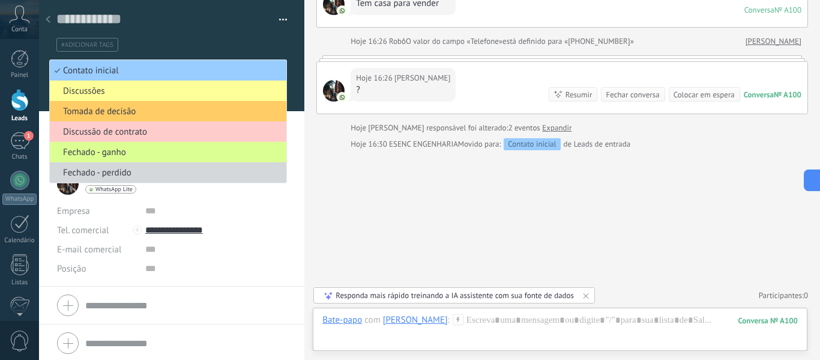
click at [153, 151] on span "Fechado - ganho" at bounding box center [166, 151] width 233 height 11
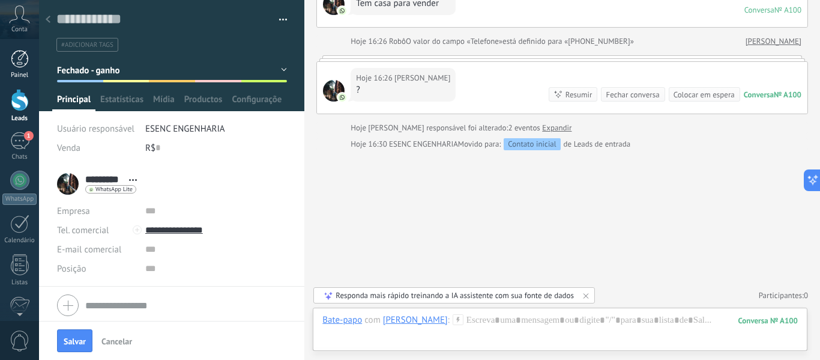
click at [19, 55] on div at bounding box center [20, 59] width 18 height 18
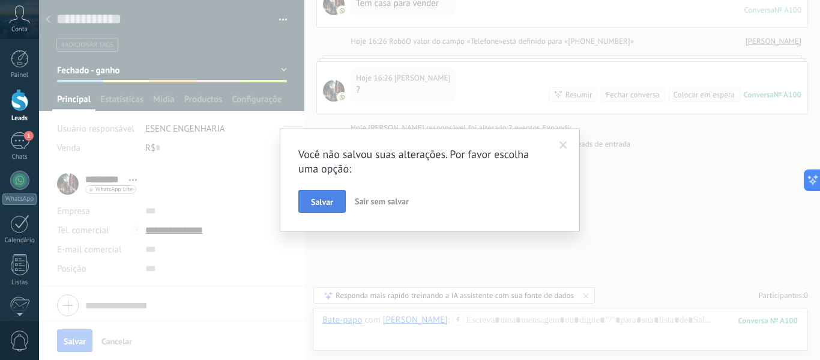
click at [320, 204] on span "Salvar" at bounding box center [322, 201] width 22 height 8
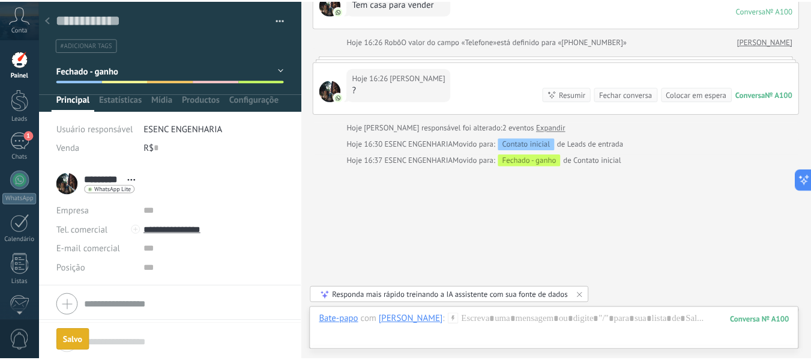
scroll to position [182, 0]
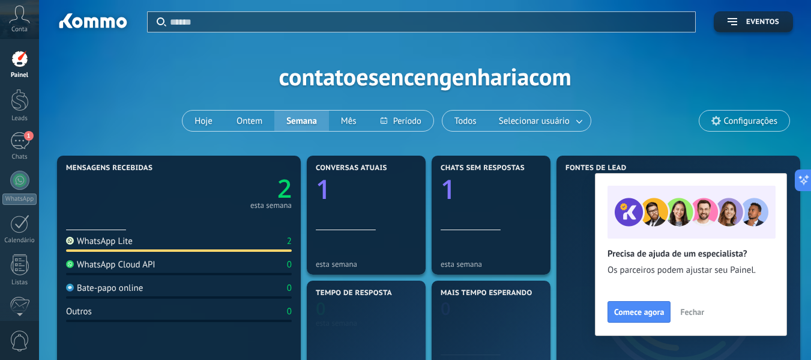
click at [129, 78] on div "Aplicar Eventos contatoesencengenhariacom Hoje Ontem Semana Mês Todos Seleciona…" at bounding box center [425, 76] width 736 height 152
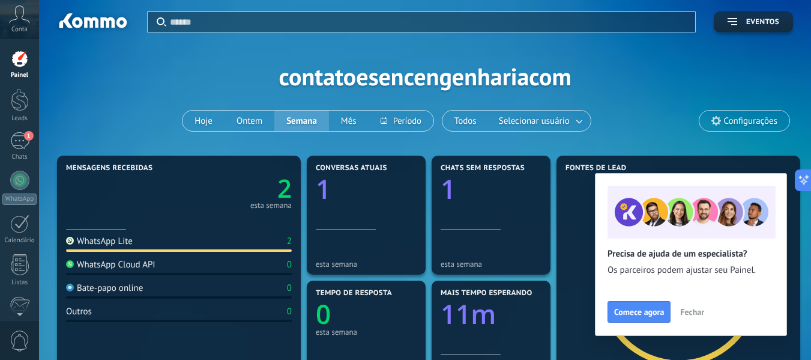
click at [698, 309] on span "Fechar" at bounding box center [692, 311] width 24 height 8
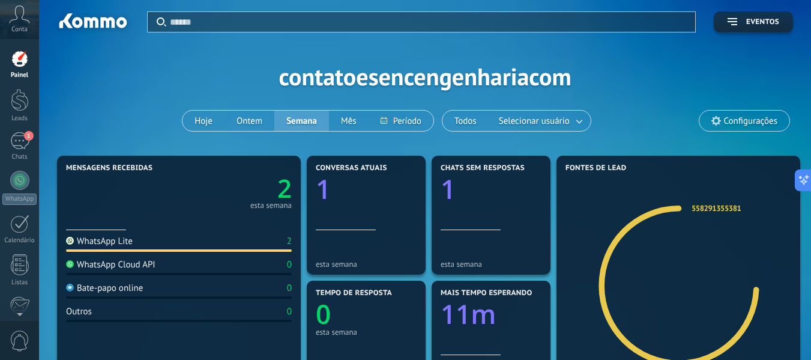
click at [741, 122] on span "Configurações" at bounding box center [750, 121] width 53 height 10
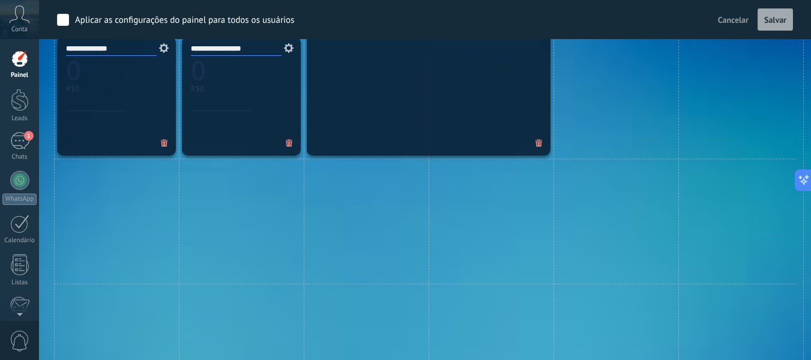
scroll to position [747, 0]
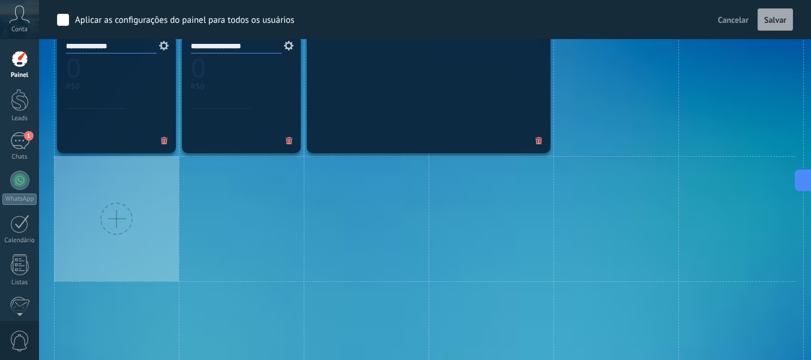
click at [130, 196] on div at bounding box center [116, 218] width 125 height 125
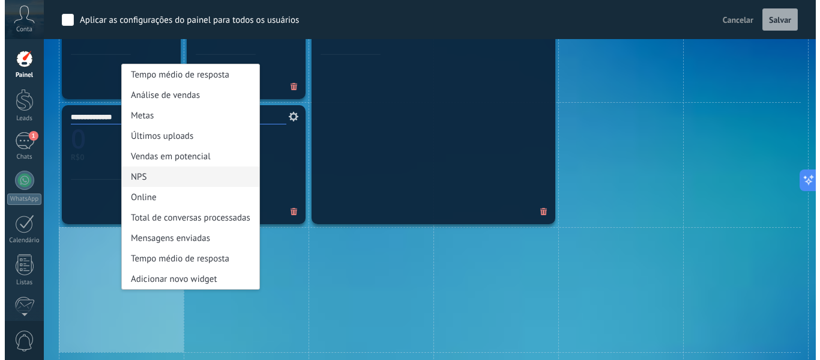
scroll to position [675, 0]
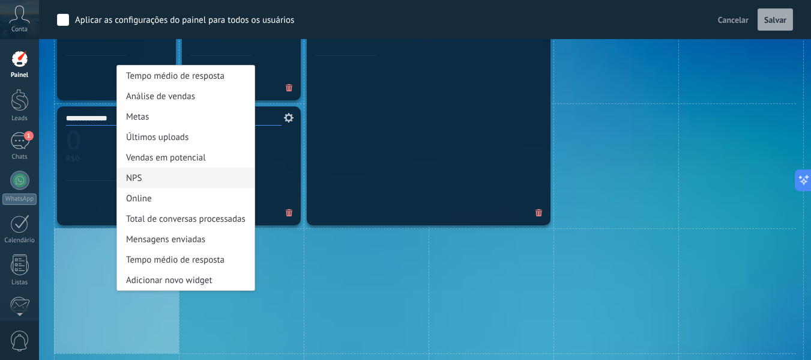
click at [170, 100] on div "Análise de vendas" at bounding box center [185, 96] width 137 height 20
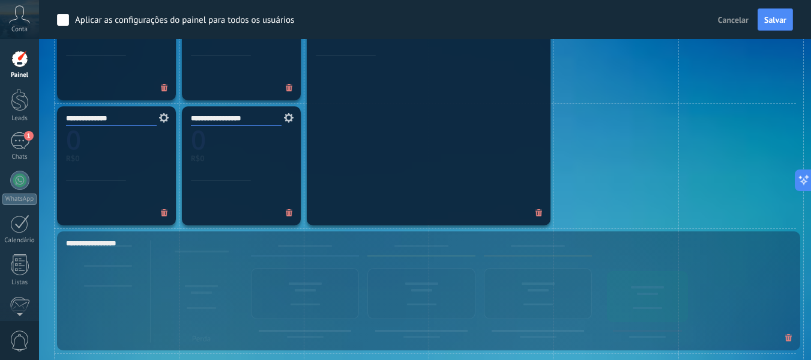
click at [170, 100] on div "**********" at bounding box center [116, 40] width 125 height 125
click at [767, 16] on span "Salvar" at bounding box center [775, 20] width 22 height 8
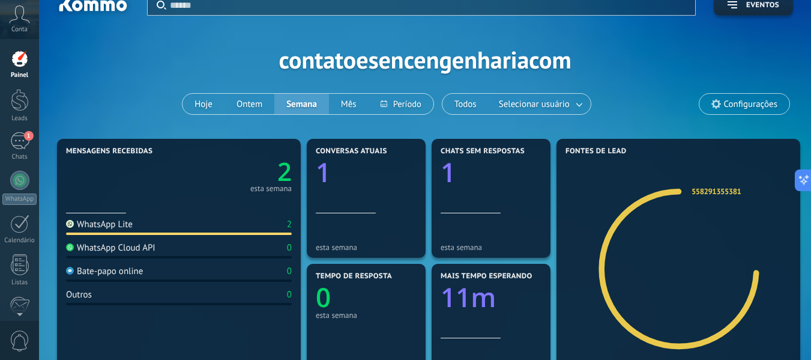
scroll to position [15, 0]
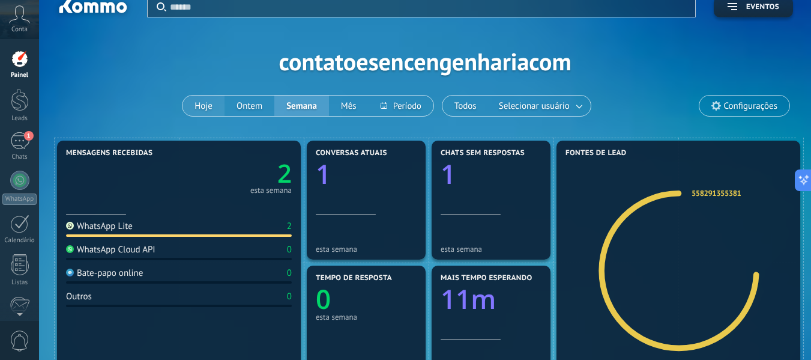
click at [205, 109] on button "Hoje" at bounding box center [203, 105] width 42 height 20
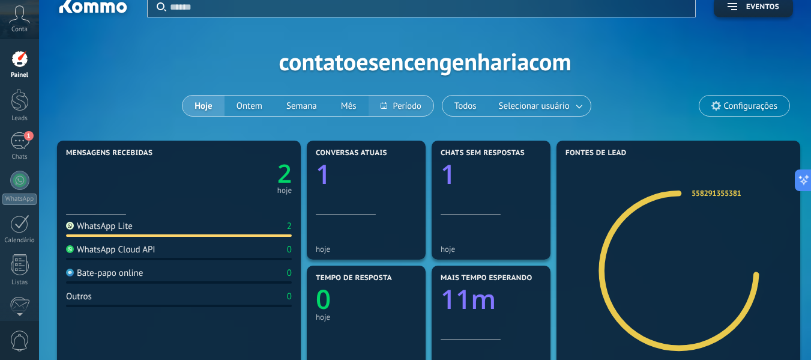
click at [394, 103] on button at bounding box center [401, 105] width 65 height 20
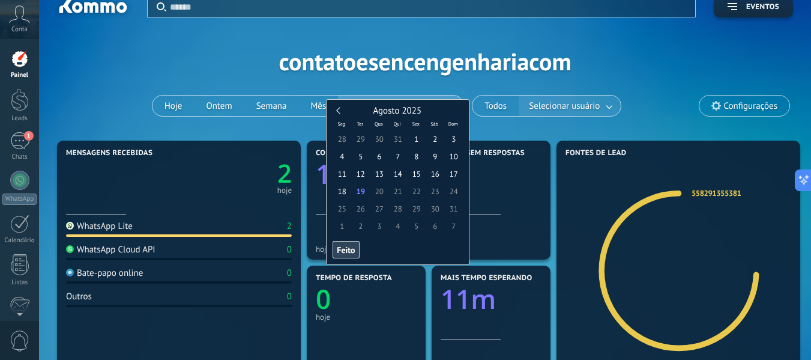
click at [610, 107] on div "Aplicar Eventos contatoesencengenhariacom Hoje Ontem Semana Mês Todos Seleciona…" at bounding box center [425, 61] width 736 height 152
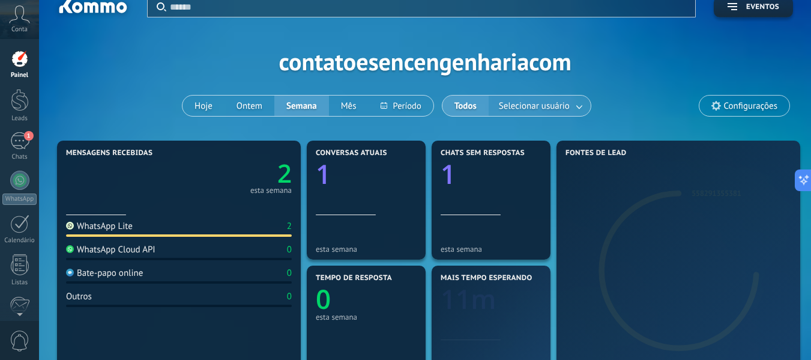
click at [581, 101] on link at bounding box center [580, 106] width 22 height 20
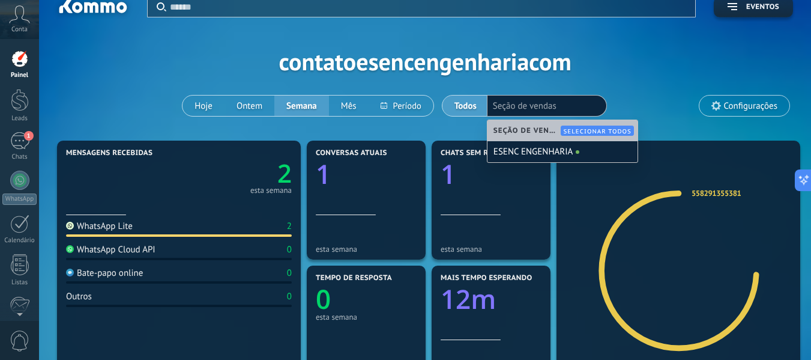
click at [648, 91] on div "Aplicar Eventos contatoesencengenhariacom Hoje Ontem Semana Mês Todos Seleciona…" at bounding box center [425, 61] width 736 height 152
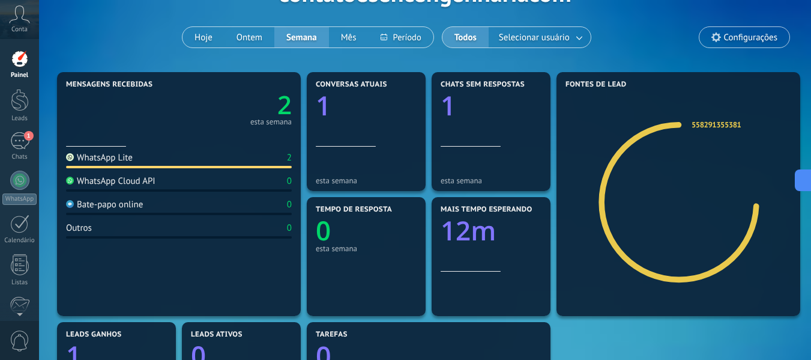
scroll to position [85, 0]
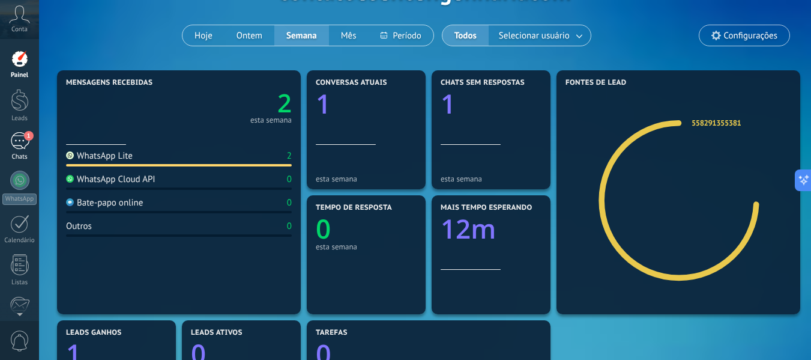
click at [10, 150] on link "1 Chats" at bounding box center [19, 146] width 39 height 29
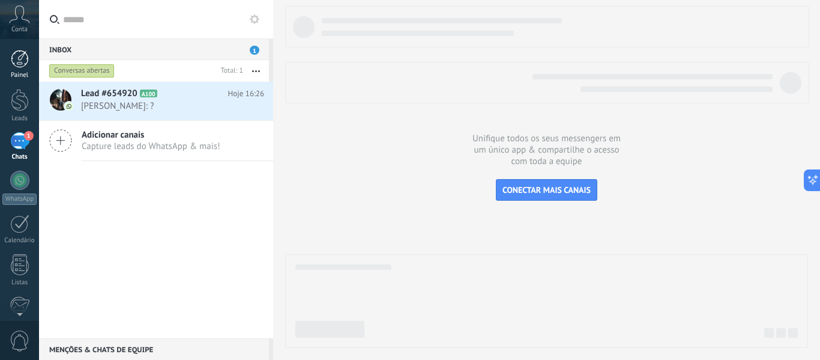
click at [17, 59] on div at bounding box center [20, 59] width 18 height 18
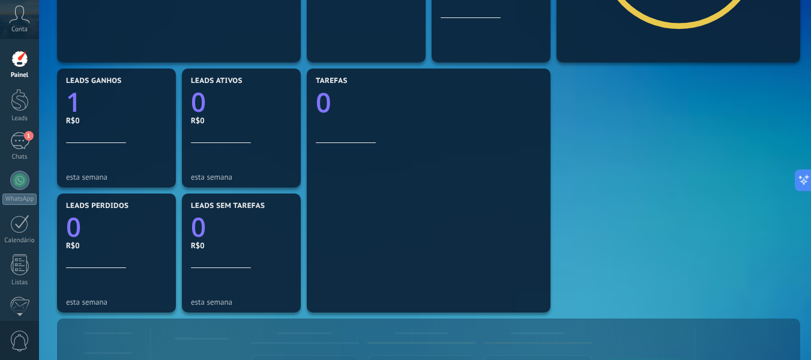
scroll to position [339, 0]
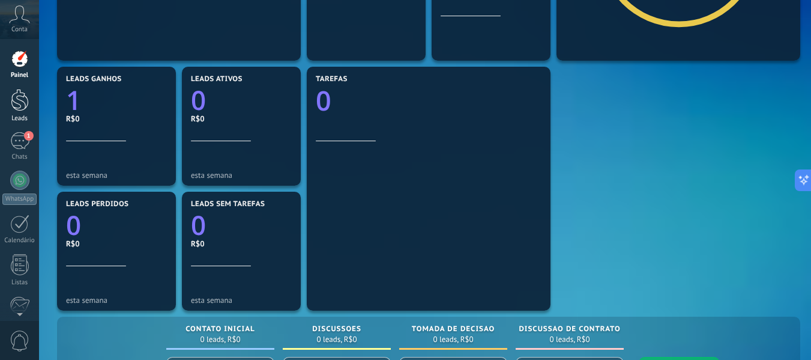
click at [25, 98] on div at bounding box center [20, 100] width 18 height 22
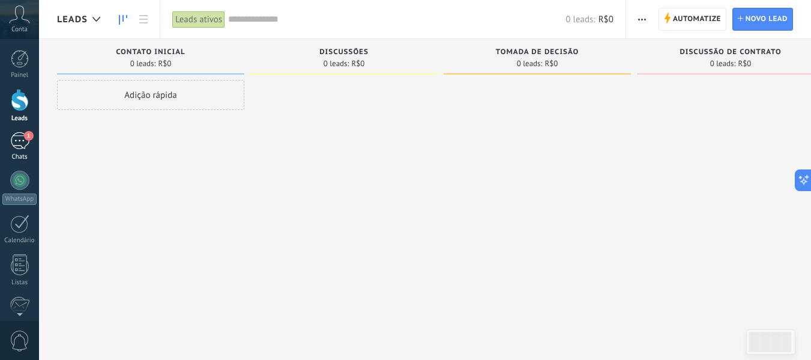
click at [15, 140] on div "1" at bounding box center [19, 140] width 19 height 17
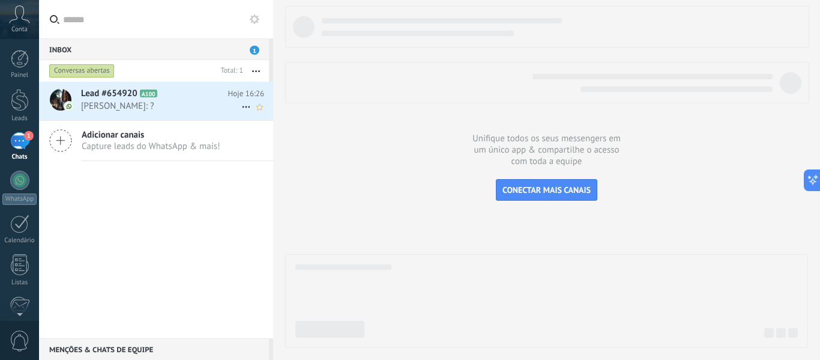
click at [184, 105] on span "[PERSON_NAME]: ?" at bounding box center [161, 105] width 160 height 11
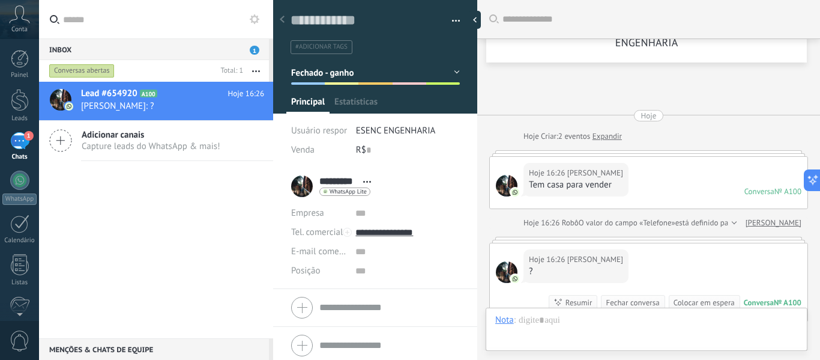
scroll to position [224, 0]
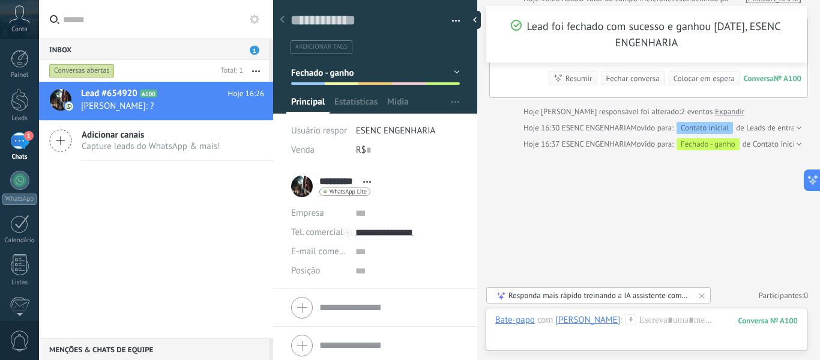
click at [448, 67] on button "Fechado - ganho" at bounding box center [375, 73] width 169 height 22
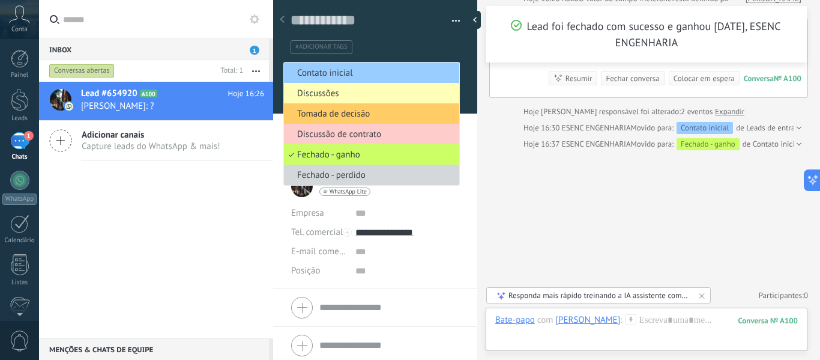
click at [321, 95] on span "Discussões" at bounding box center [370, 93] width 172 height 11
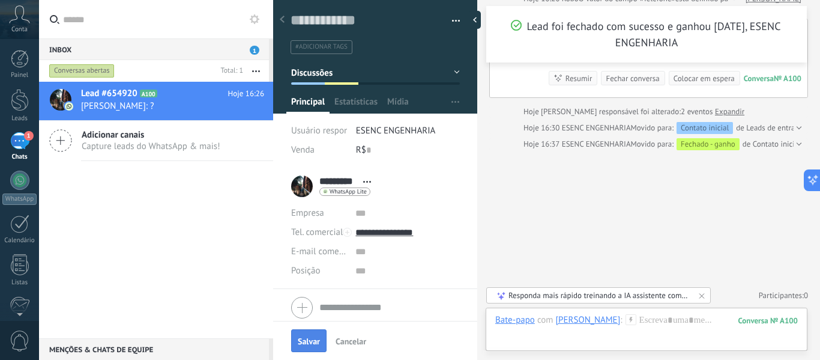
click at [306, 337] on span "Salvar" at bounding box center [309, 341] width 22 height 8
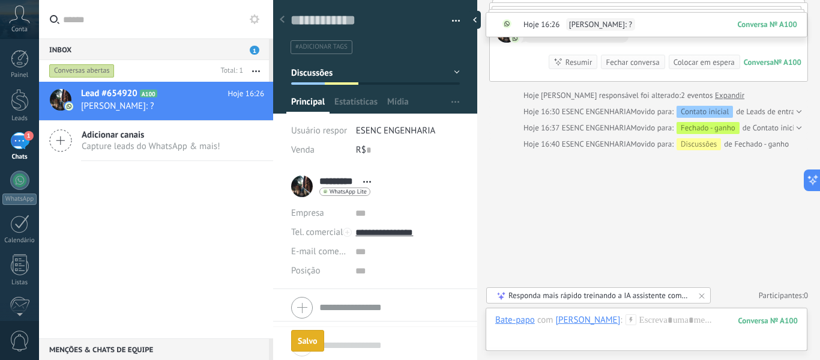
scroll to position [175, 0]
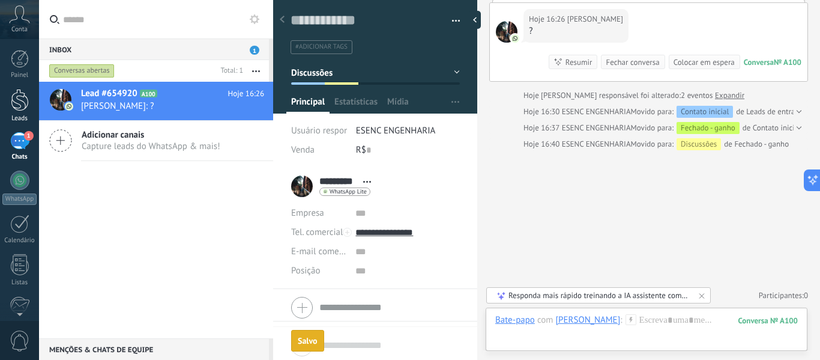
click at [22, 94] on div at bounding box center [20, 100] width 18 height 22
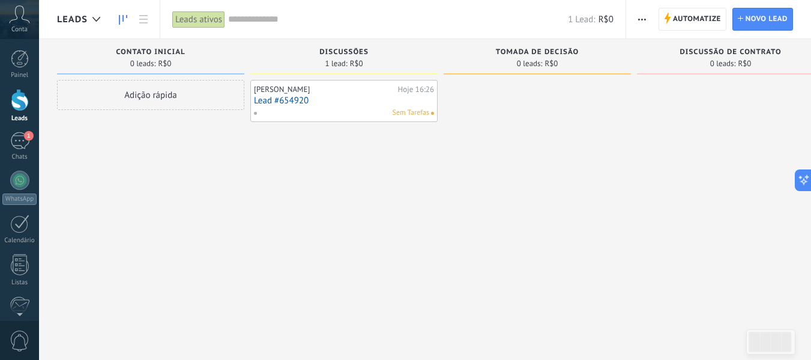
click at [333, 98] on link "Lead #654920" at bounding box center [344, 100] width 180 height 10
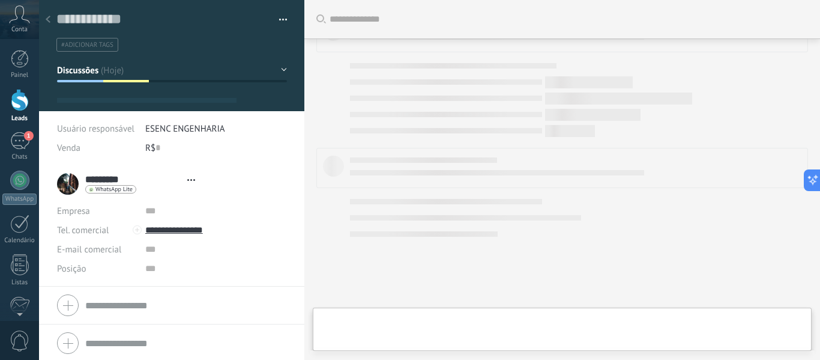
type textarea "**********"
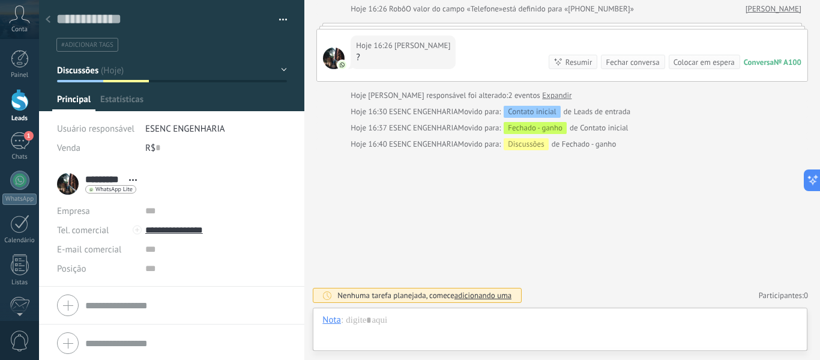
scroll to position [18, 0]
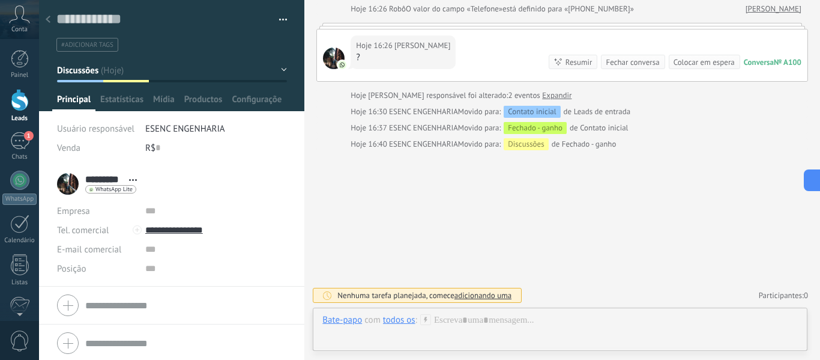
click at [484, 295] on span "adicionando uma" at bounding box center [482, 295] width 57 height 10
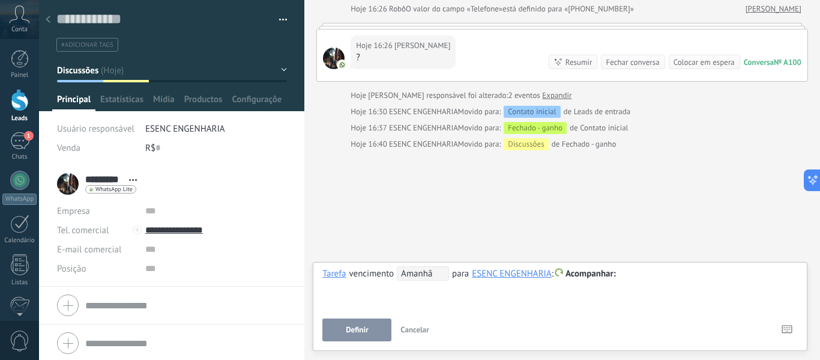
click at [442, 274] on span "Amanhã" at bounding box center [423, 273] width 52 height 14
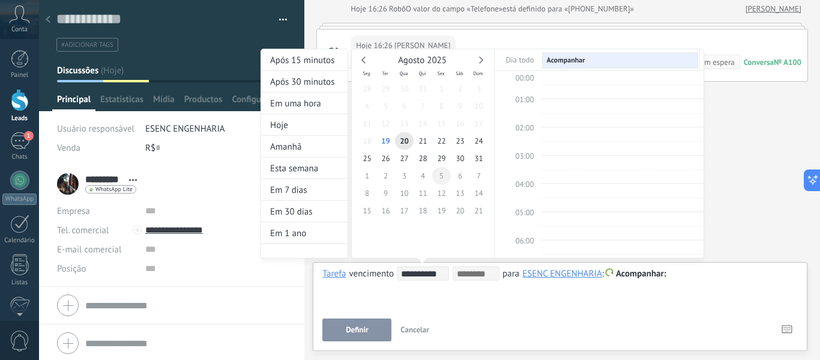
scroll to position [226, 0]
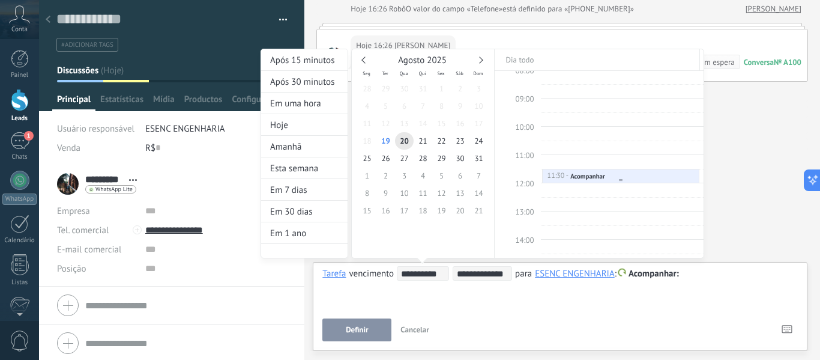
click at [576, 182] on link "11:30 - 12:00 Acompanhar" at bounding box center [621, 176] width 158 height 14
type input "**********"
click at [682, 273] on div "**********" at bounding box center [483, 165] width 444 height 232
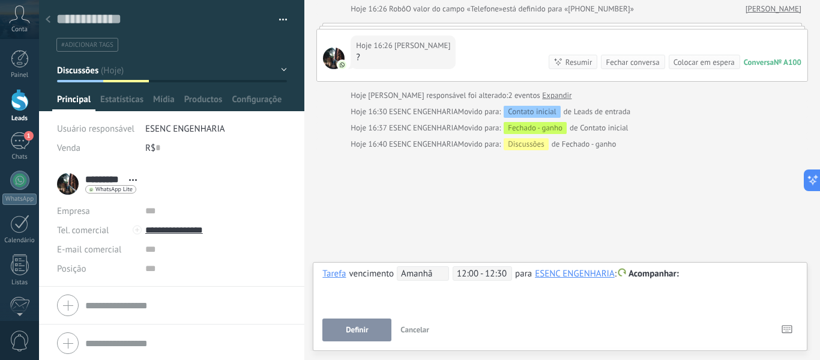
click at [682, 273] on div at bounding box center [559, 274] width 475 height 14
click at [370, 327] on button "Definir" at bounding box center [356, 329] width 69 height 23
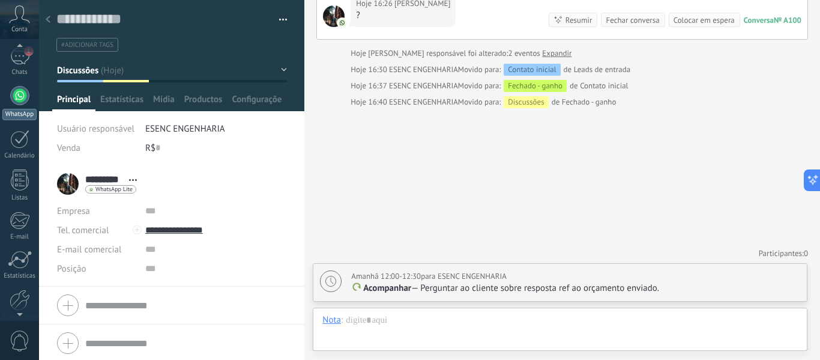
scroll to position [65, 0]
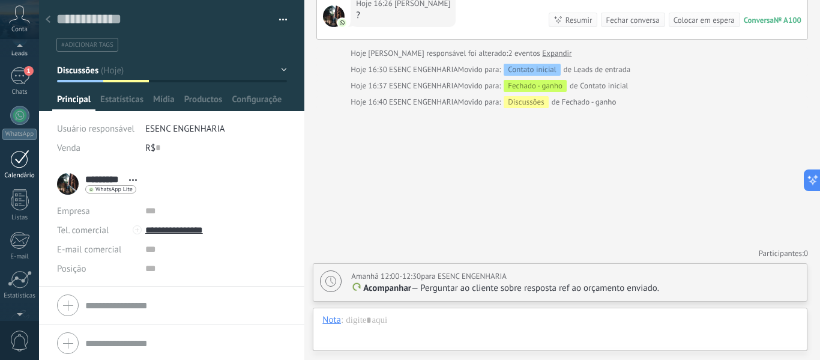
click at [19, 163] on div at bounding box center [19, 158] width 19 height 19
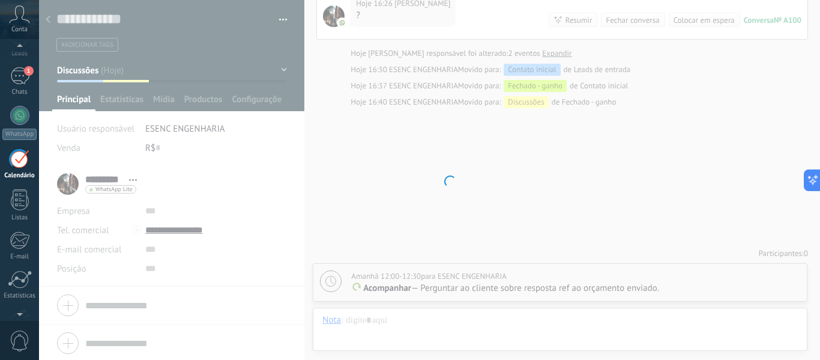
scroll to position [35, 0]
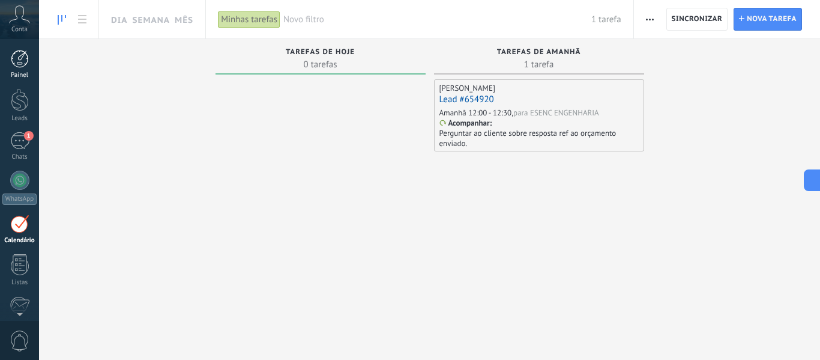
click at [23, 69] on link "Painel" at bounding box center [19, 64] width 39 height 29
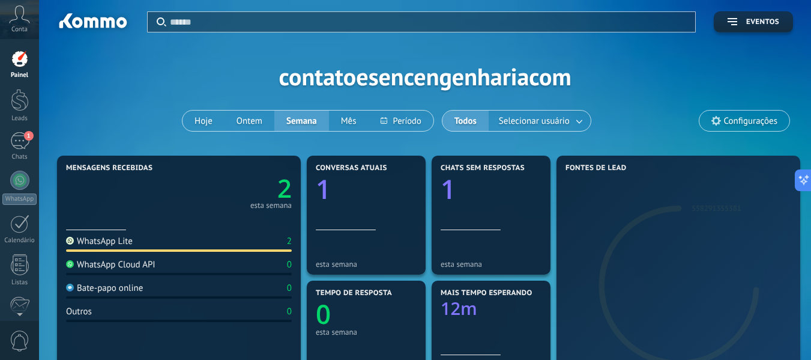
click at [310, 83] on div "Aplicar Eventos contatoesencengenhariacom Hoje Ontem Semana Mês Todos Seleciona…" at bounding box center [425, 76] width 736 height 152
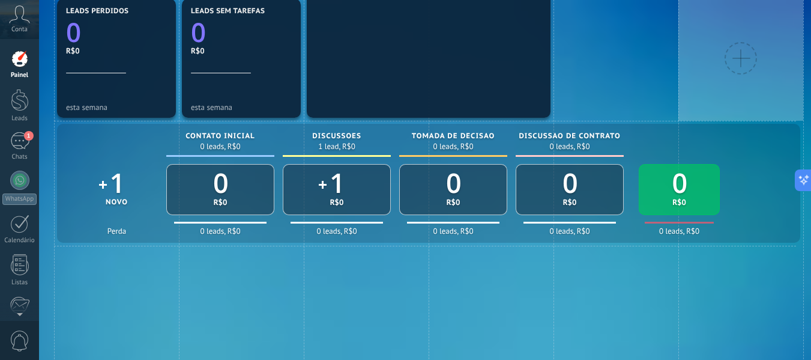
scroll to position [534, 0]
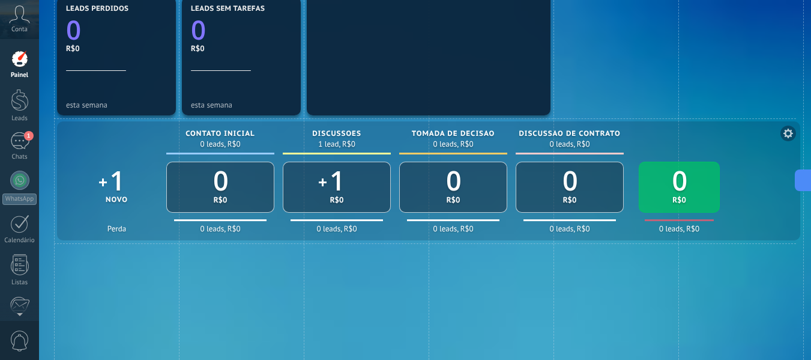
click at [113, 229] on span "Perda" at bounding box center [116, 228] width 19 height 7
click at [785, 135] on icon at bounding box center [788, 133] width 10 height 10
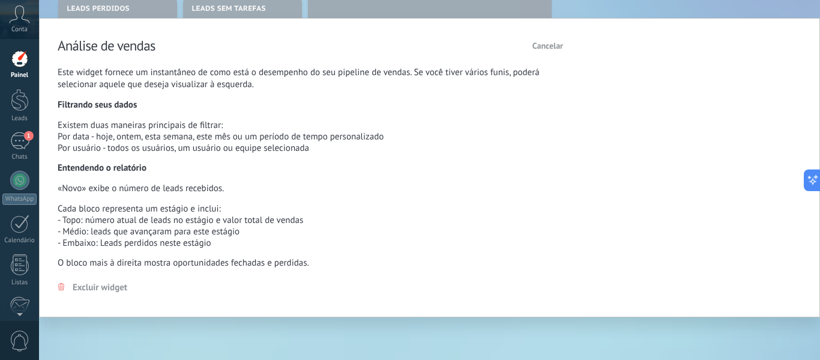
click at [553, 45] on span "Cancelar" at bounding box center [547, 45] width 31 height 11
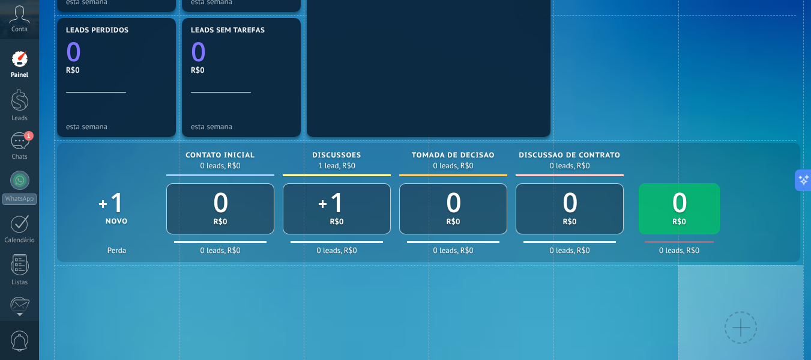
scroll to position [514, 0]
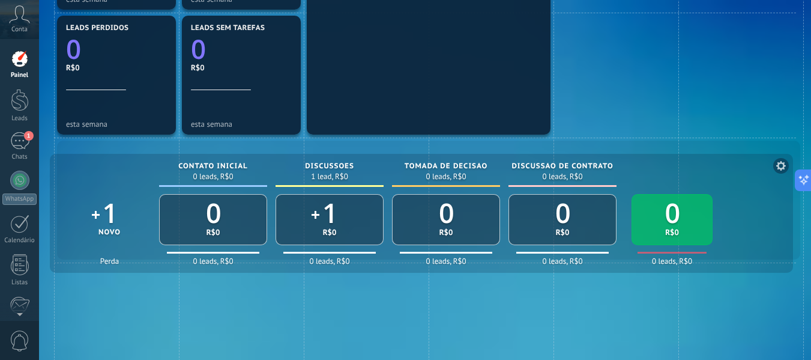
drag, startPoint x: 753, startPoint y: 170, endPoint x: 753, endPoint y: 183, distance: 13.2
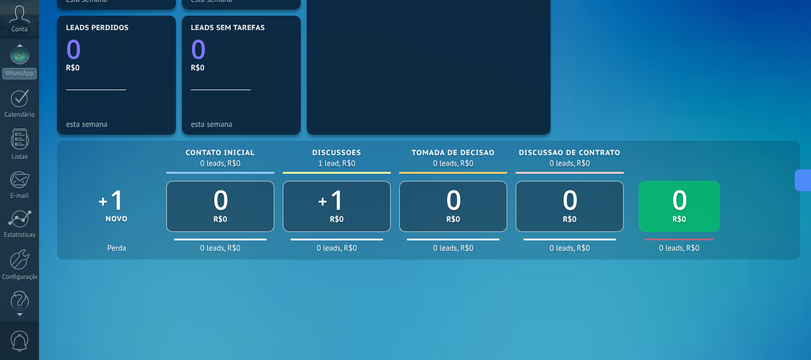
scroll to position [140, 0]
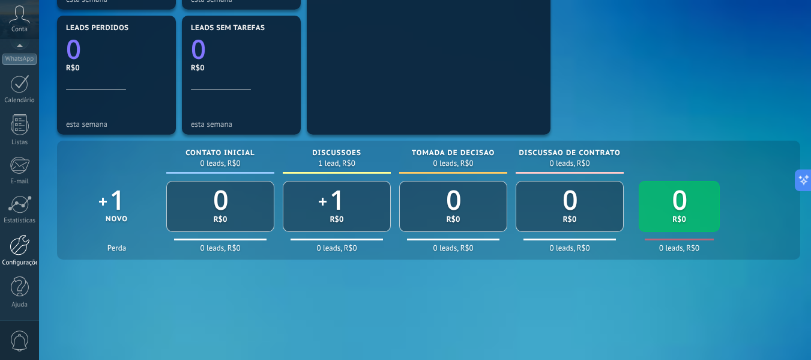
click at [11, 240] on div at bounding box center [20, 244] width 20 height 21
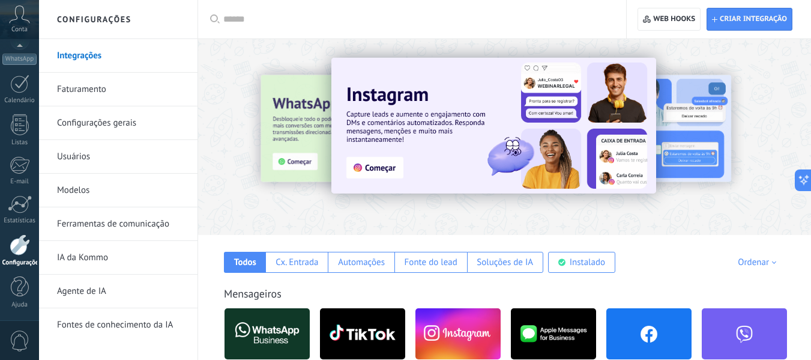
click at [211, 11] on div "Aplicar Aplicar Redefinir" at bounding box center [411, 19] width 429 height 38
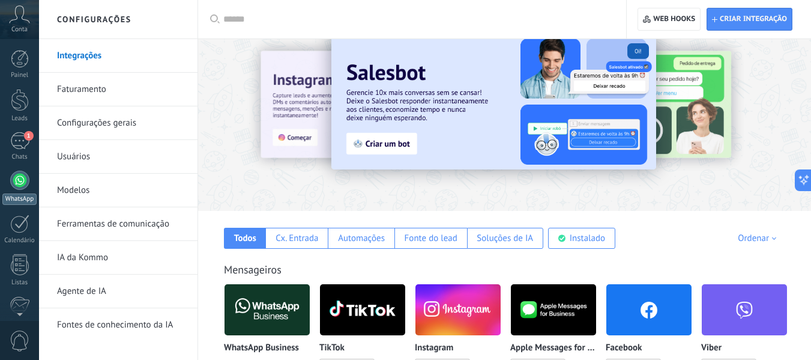
click at [25, 181] on div at bounding box center [19, 179] width 19 height 19
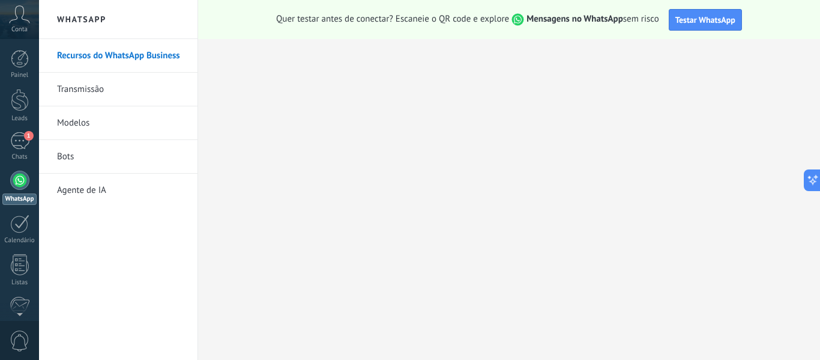
click at [74, 157] on link "Bots" at bounding box center [121, 157] width 128 height 34
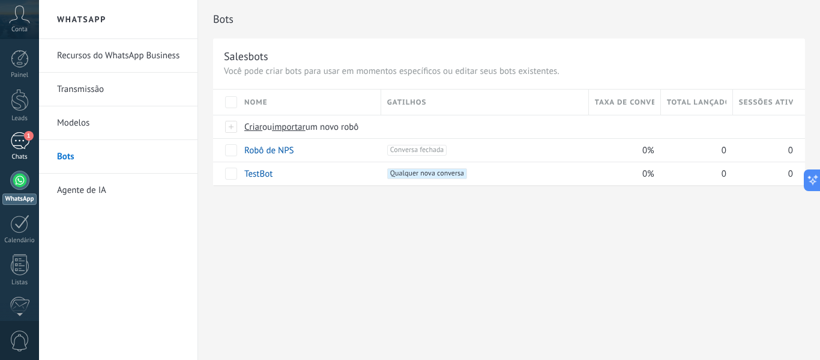
click at [13, 146] on div "1" at bounding box center [19, 140] width 19 height 17
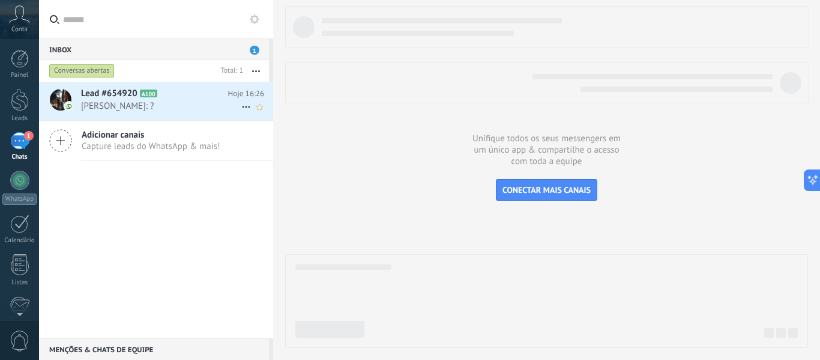
click at [109, 106] on span "[PERSON_NAME]: ?" at bounding box center [161, 105] width 160 height 11
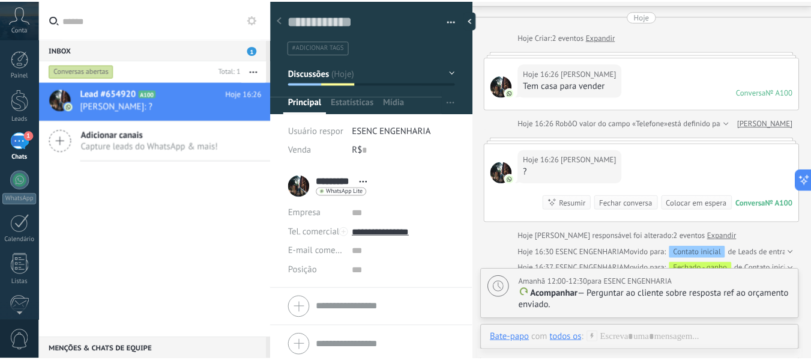
scroll to position [18, 0]
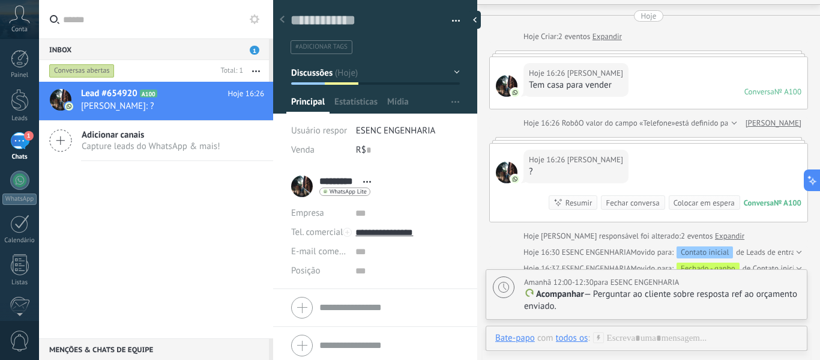
drag, startPoint x: 472, startPoint y: 149, endPoint x: 470, endPoint y: 222, distance: 72.7
click at [470, 222] on div "Salvar e criar Imprimir Gerenciar tags" at bounding box center [375, 180] width 204 height 360
click at [19, 108] on div at bounding box center [20, 100] width 18 height 22
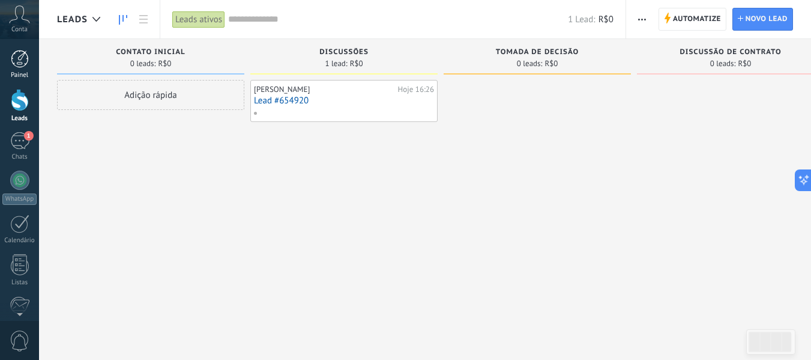
click at [25, 58] on div at bounding box center [20, 59] width 18 height 18
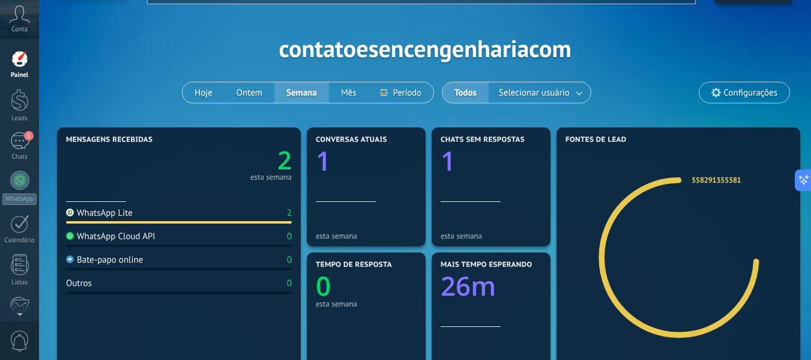
scroll to position [10, 0]
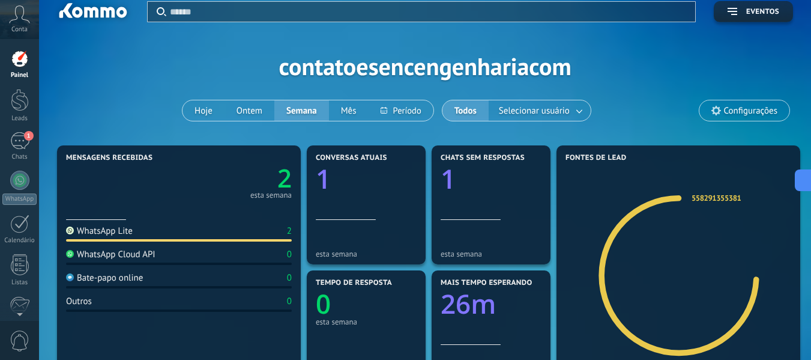
click at [643, 82] on div "Aplicar Eventos contatoesencengenhariacom Hoje Ontem Semana Mês Todos Seleciona…" at bounding box center [425, 66] width 736 height 152
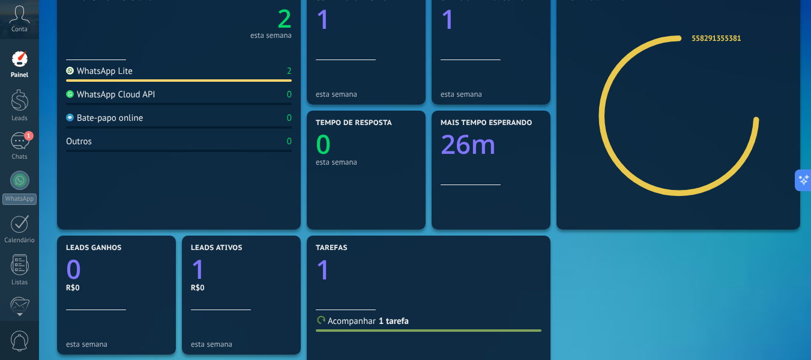
scroll to position [0, 0]
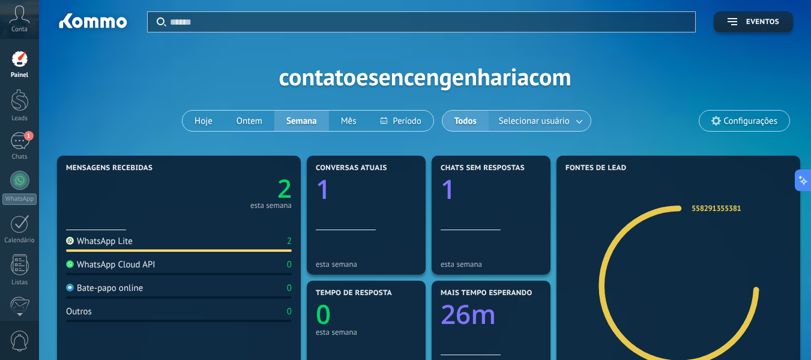
click at [570, 128] on span "Selecionar usuário" at bounding box center [534, 121] width 76 height 16
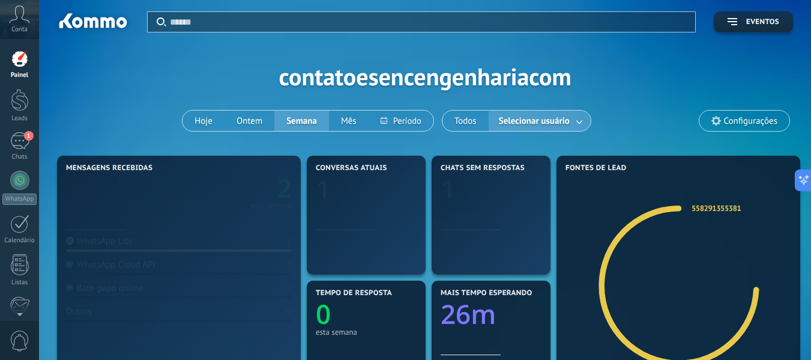
click at [579, 124] on link at bounding box center [580, 121] width 22 height 20
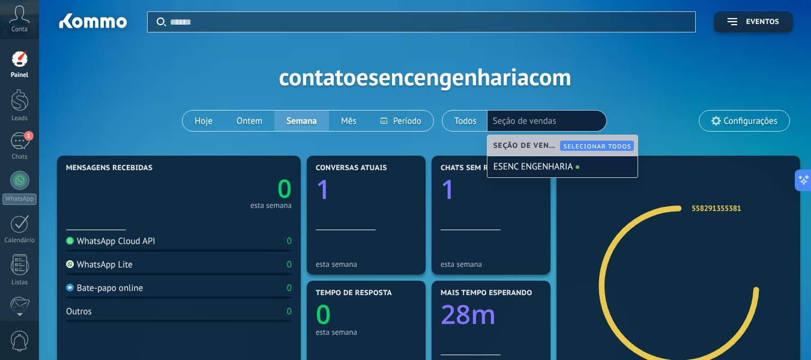
click at [623, 109] on div "Aplicar Eventos contatoesencengenhariacom Hoje Ontem Semana Mês Todos Seleciona…" at bounding box center [425, 76] width 736 height 152
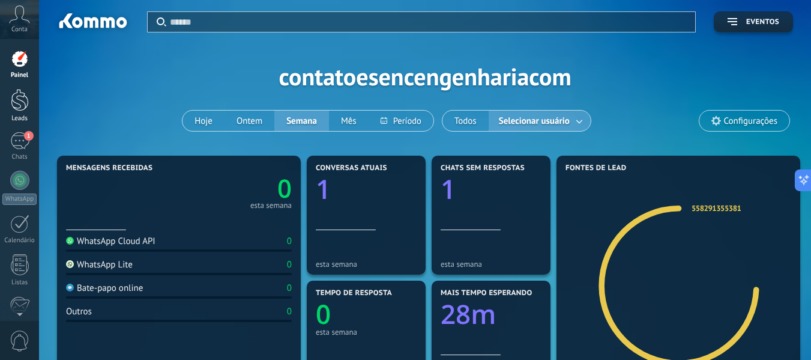
click at [20, 99] on div at bounding box center [20, 100] width 18 height 22
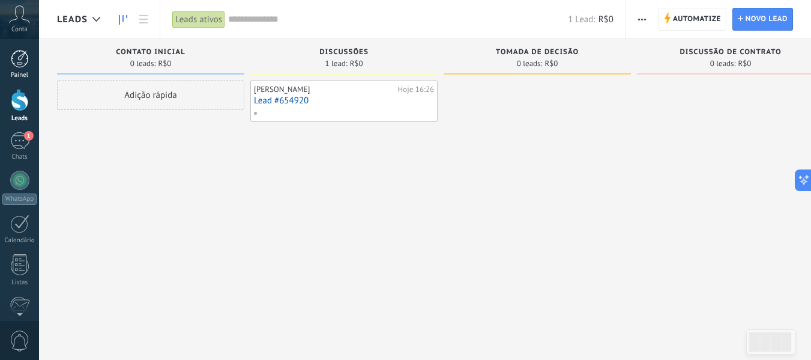
click at [25, 59] on div at bounding box center [20, 59] width 18 height 18
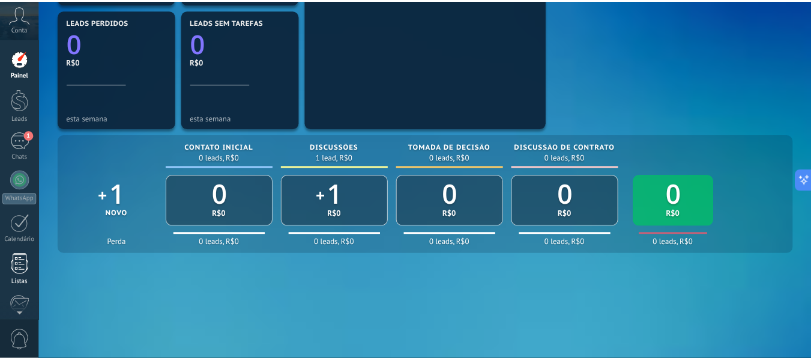
scroll to position [2, 0]
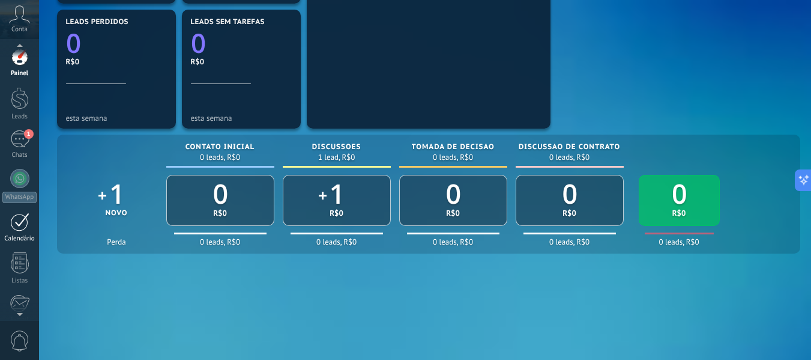
click at [16, 226] on div at bounding box center [19, 221] width 19 height 19
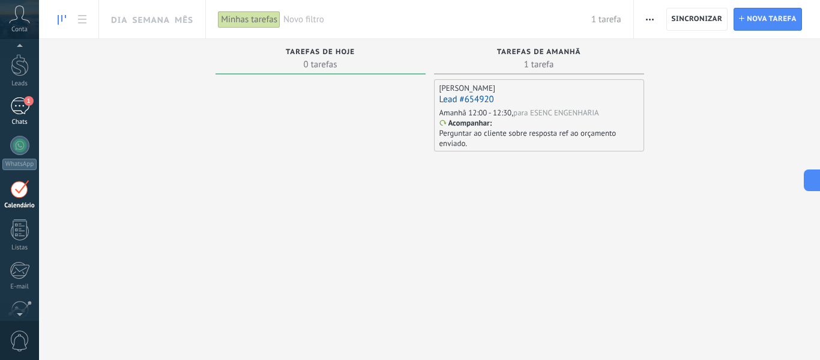
click at [18, 113] on div "1" at bounding box center [19, 105] width 19 height 17
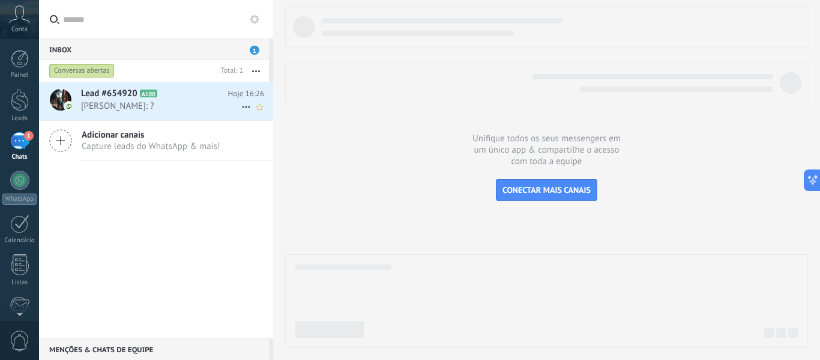
click at [169, 110] on span "[PERSON_NAME]: ?" at bounding box center [161, 105] width 160 height 11
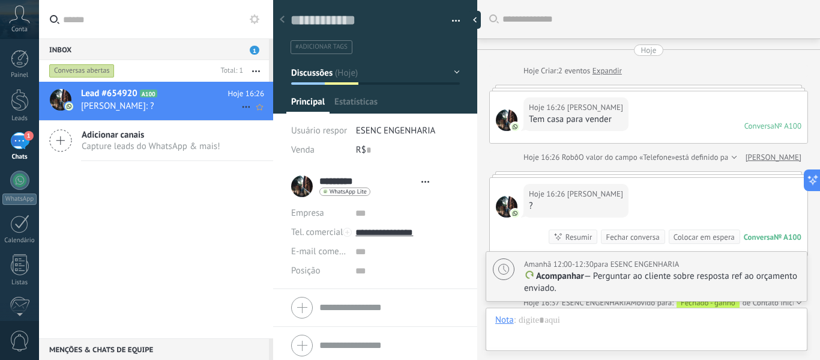
type textarea "**********"
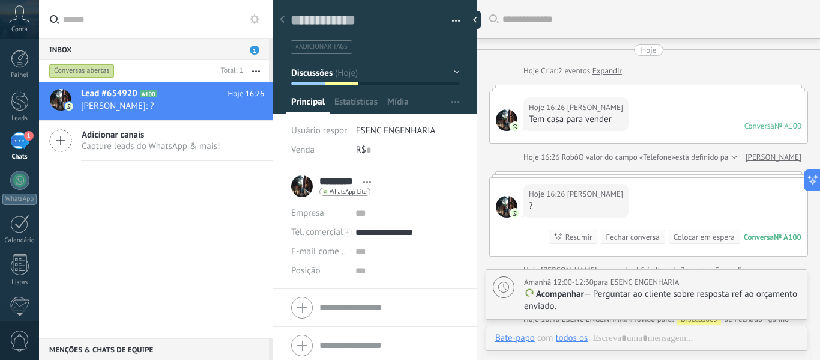
scroll to position [34, 0]
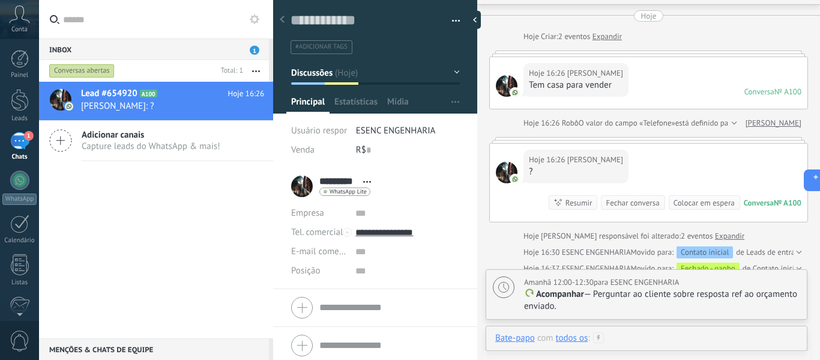
click at [654, 339] on div at bounding box center [646, 350] width 303 height 36
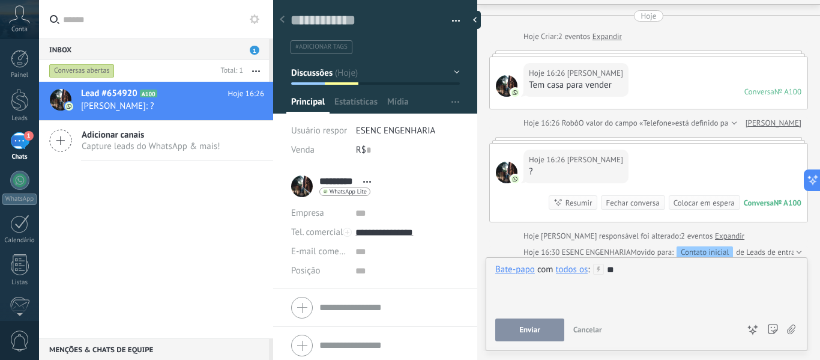
click at [531, 327] on span "Enviar" at bounding box center [529, 329] width 21 height 8
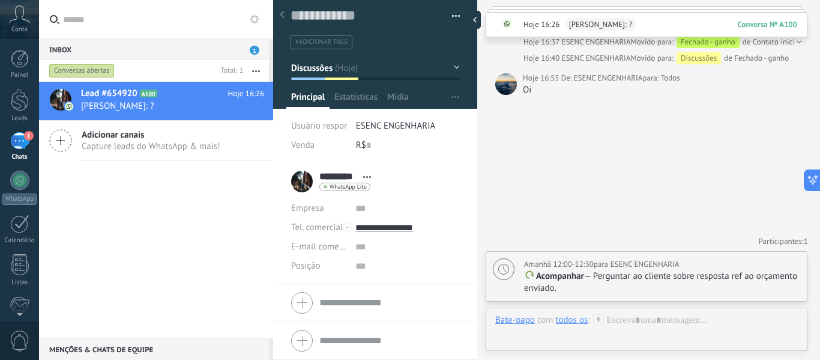
scroll to position [0, 0]
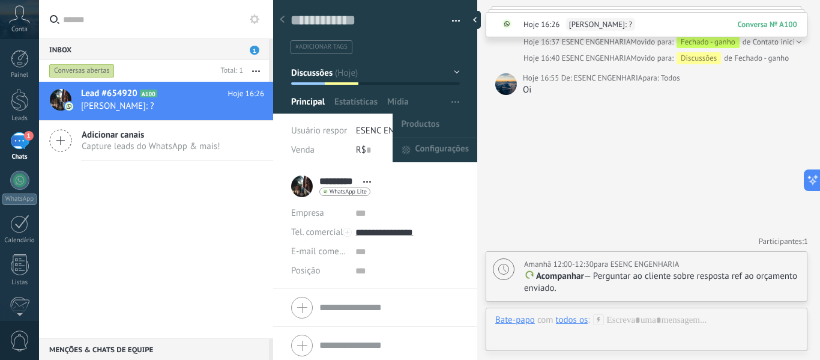
click at [451, 101] on icon "button" at bounding box center [455, 102] width 8 height 2
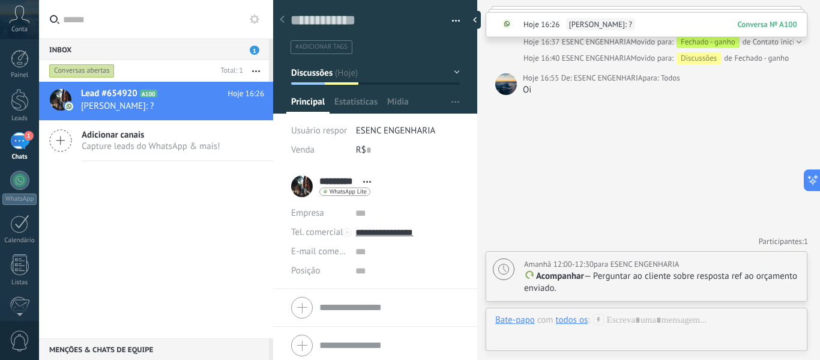
click at [447, 74] on button "Discussões" at bounding box center [375, 73] width 169 height 22
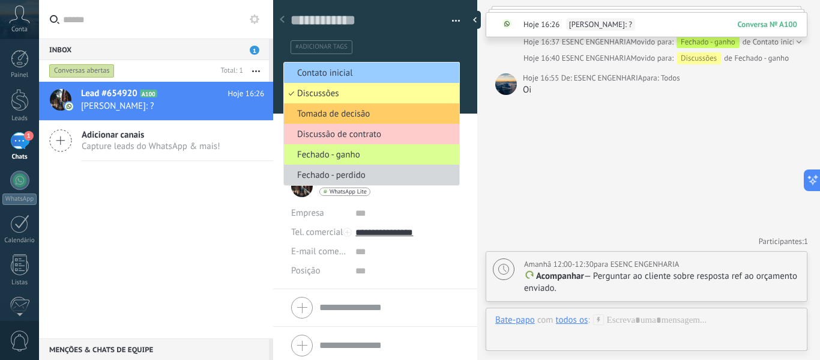
click at [344, 158] on span "Fechado - ganho" at bounding box center [370, 154] width 172 height 11
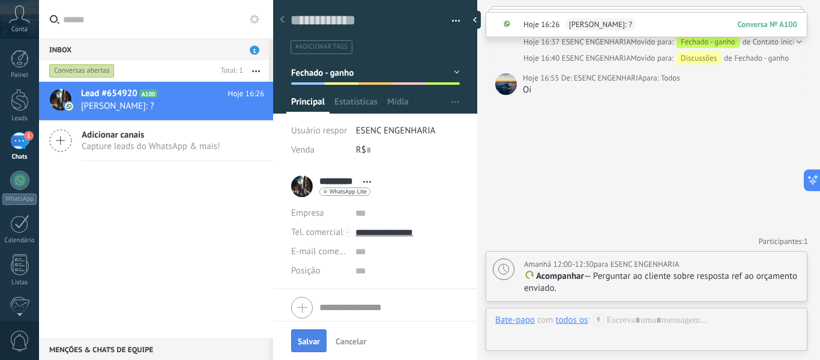
click at [300, 342] on span "Salvar" at bounding box center [309, 341] width 22 height 8
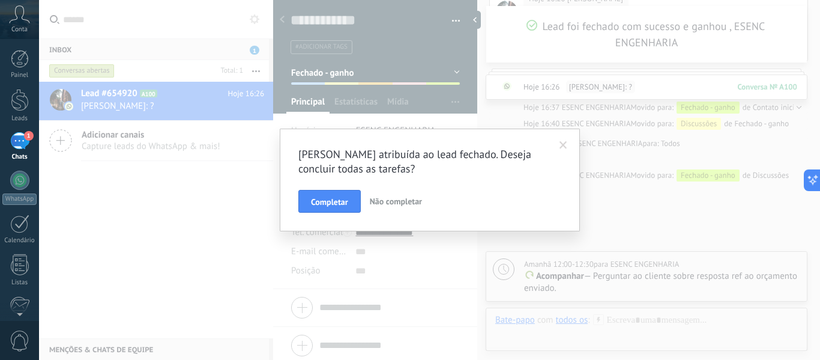
scroll to position [346, 0]
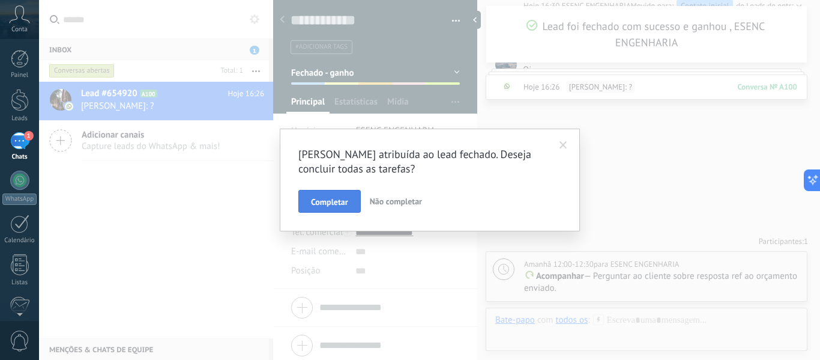
click at [326, 204] on span "Completar" at bounding box center [329, 201] width 37 height 8
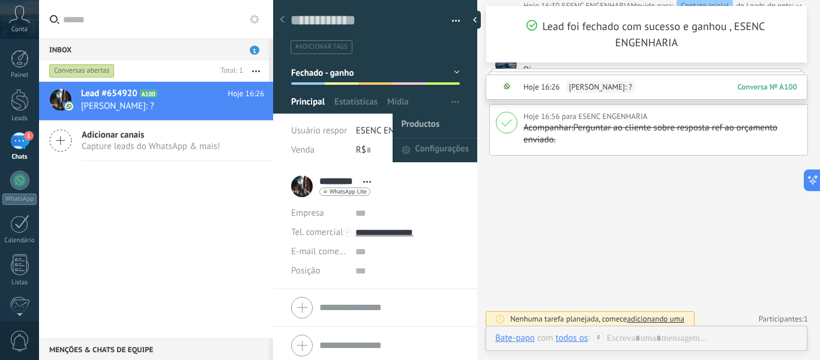
click at [416, 126] on span "Productos" at bounding box center [421, 125] width 38 height 24
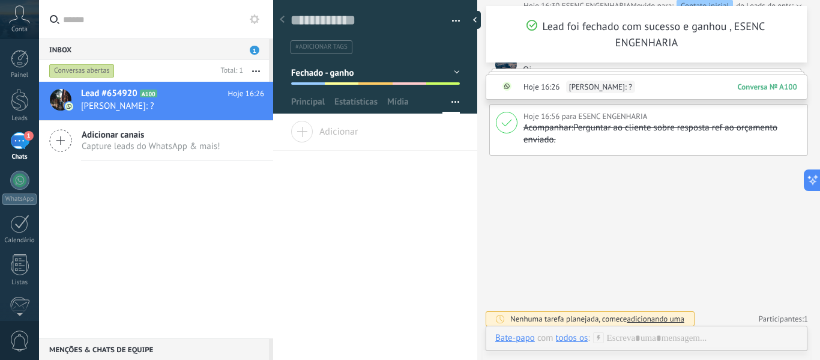
click at [306, 135] on span "Adicionar" at bounding box center [324, 129] width 67 height 17
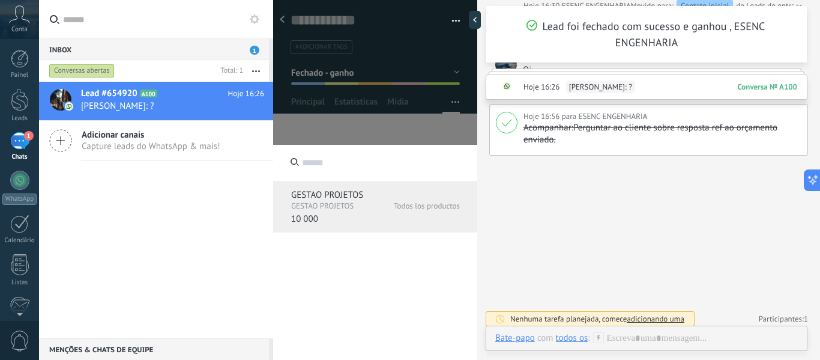
click at [328, 203] on p "GESTAO PROJETOS" at bounding box center [330, 206] width 79 height 10
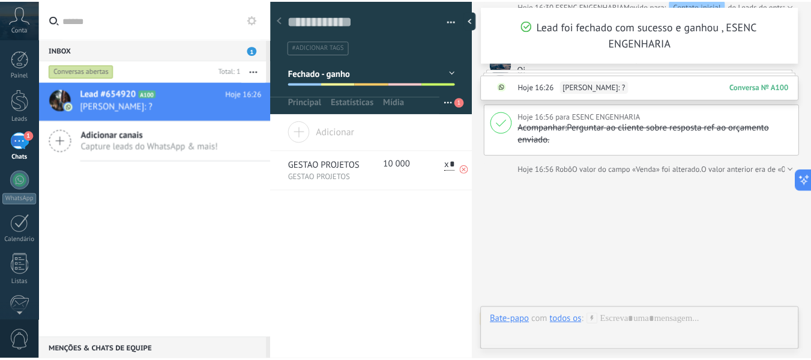
scroll to position [366, 0]
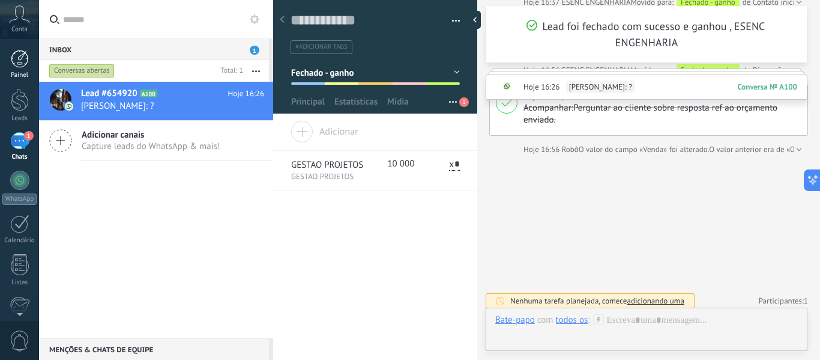
click at [15, 60] on div at bounding box center [20, 59] width 18 height 18
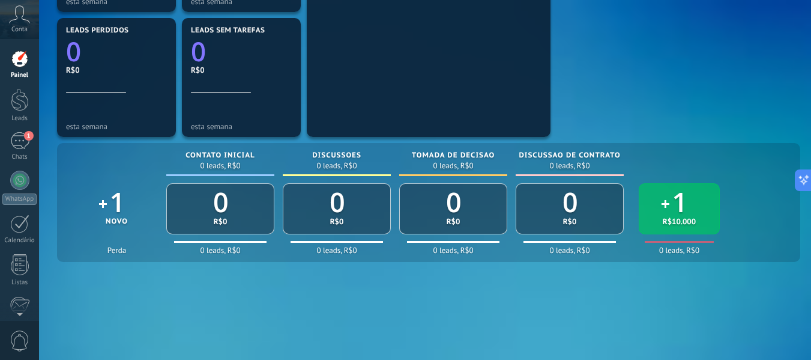
scroll to position [514, 0]
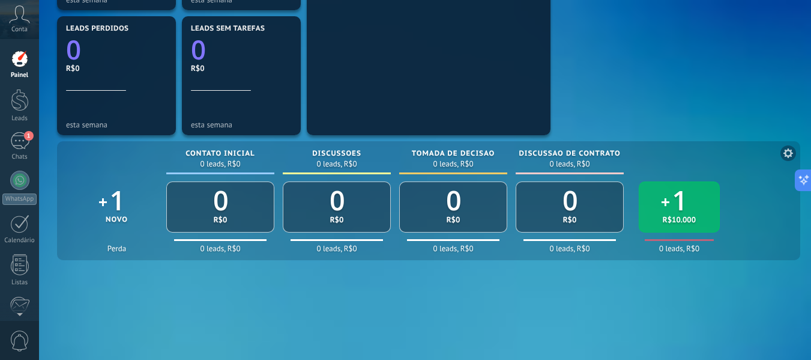
drag, startPoint x: 658, startPoint y: 157, endPoint x: 680, endPoint y: 217, distance: 64.0
click at [627, 219] on div "1 Novo Perda Contato inicial 0 leads, R$0 0 R$0 0 leads, R$0 Discussões 0 leads…" at bounding box center [396, 201] width 661 height 102
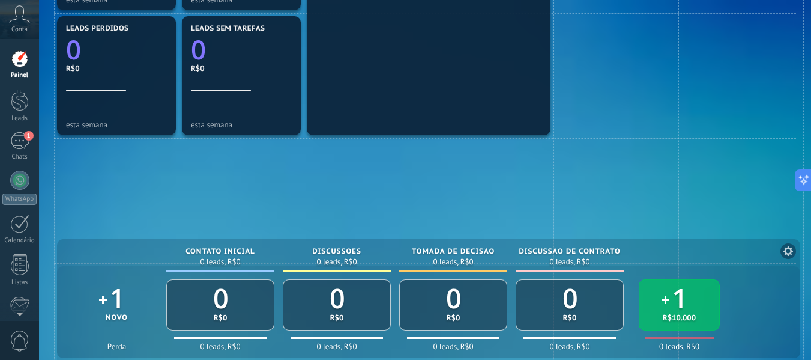
drag, startPoint x: 765, startPoint y: 211, endPoint x: 740, endPoint y: 312, distance: 103.5
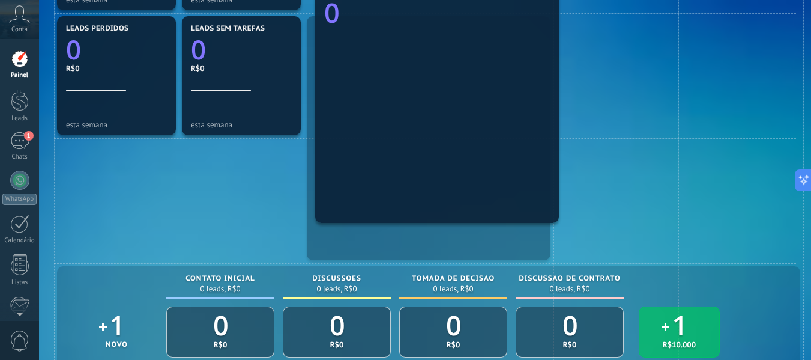
drag, startPoint x: 461, startPoint y: 86, endPoint x: 461, endPoint y: 190, distance: 103.8
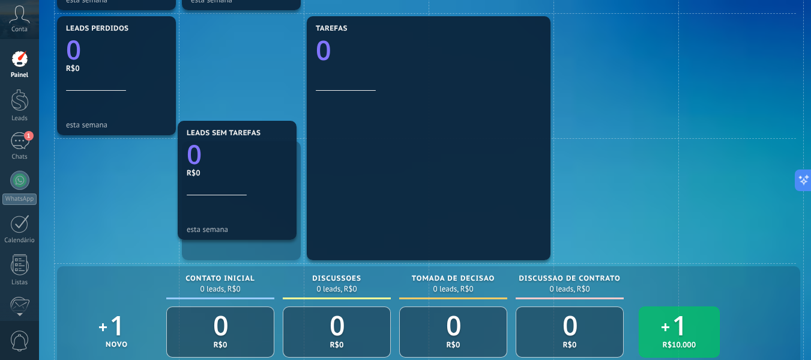
drag, startPoint x: 250, startPoint y: 77, endPoint x: 246, endPoint y: 182, distance: 105.1
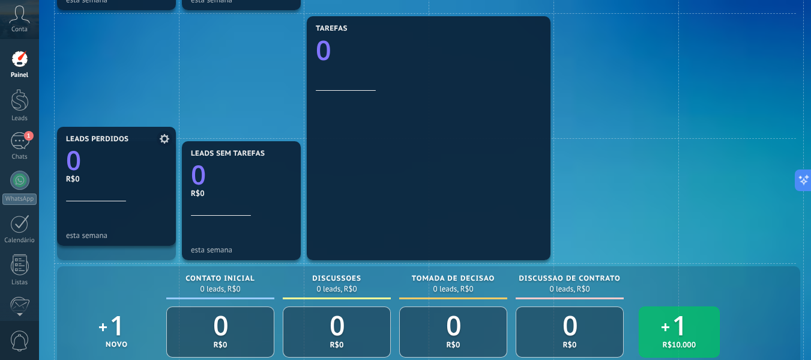
drag, startPoint x: 127, startPoint y: 89, endPoint x: 112, endPoint y: 200, distance: 111.5
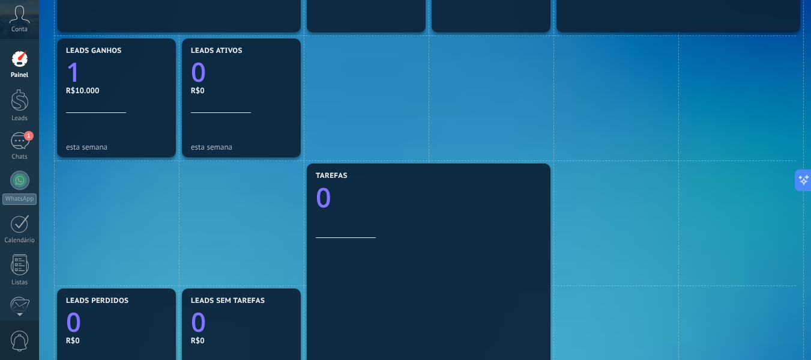
scroll to position [364, 0]
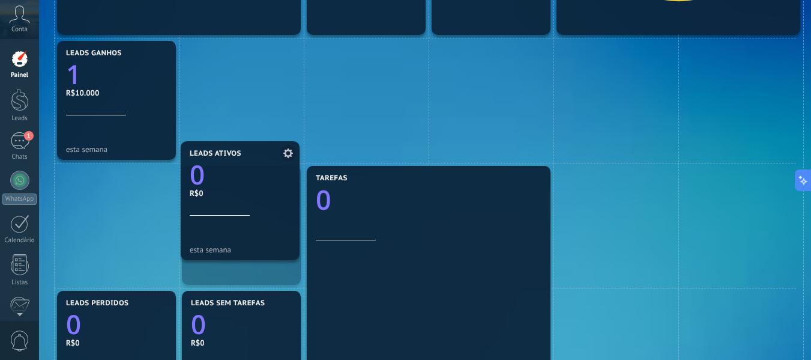
drag, startPoint x: 264, startPoint y: 90, endPoint x: 262, endPoint y: 191, distance: 100.9
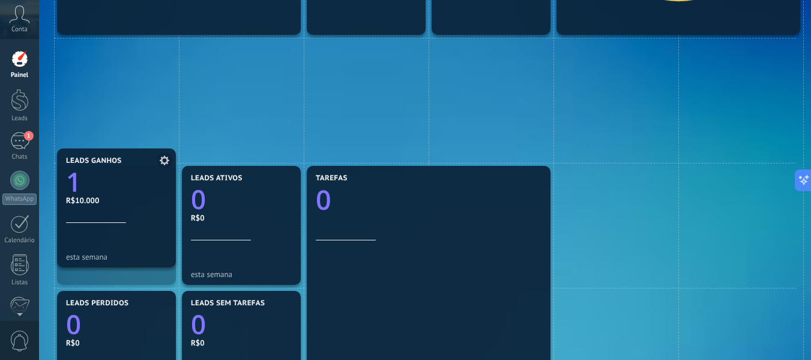
drag, startPoint x: 122, startPoint y: 70, endPoint x: 120, endPoint y: 185, distance: 114.7
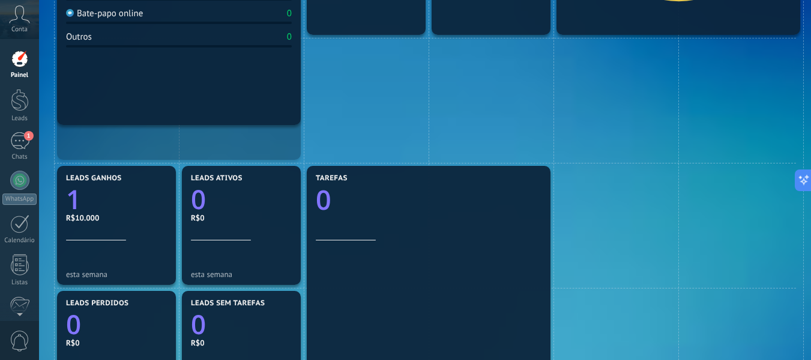
drag, startPoint x: 170, startPoint y: 31, endPoint x: 153, endPoint y: 121, distance: 91.7
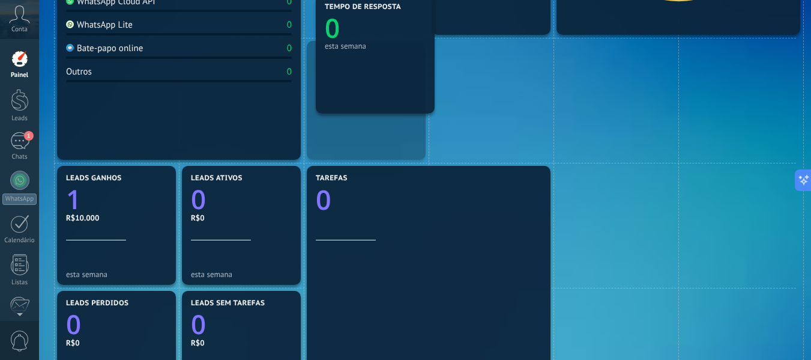
drag, startPoint x: 364, startPoint y: 15, endPoint x: 373, endPoint y: 94, distance: 79.1
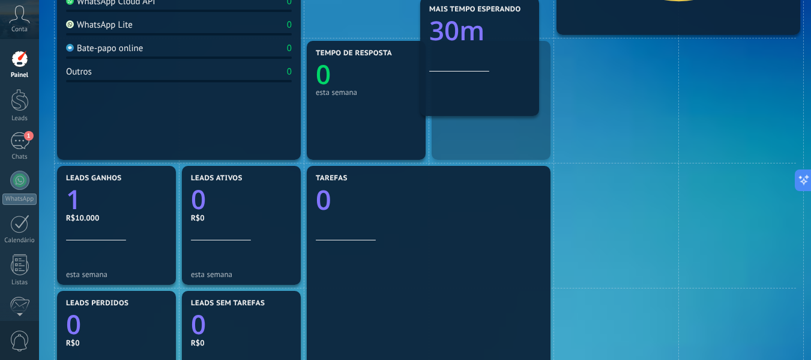
drag, startPoint x: 503, startPoint y: 23, endPoint x: 492, endPoint y: 111, distance: 88.4
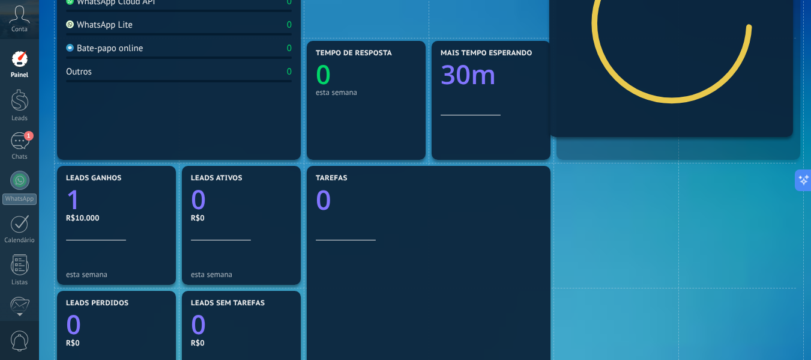
drag, startPoint x: 609, startPoint y: 14, endPoint x: 609, endPoint y: 20, distance: 6.6
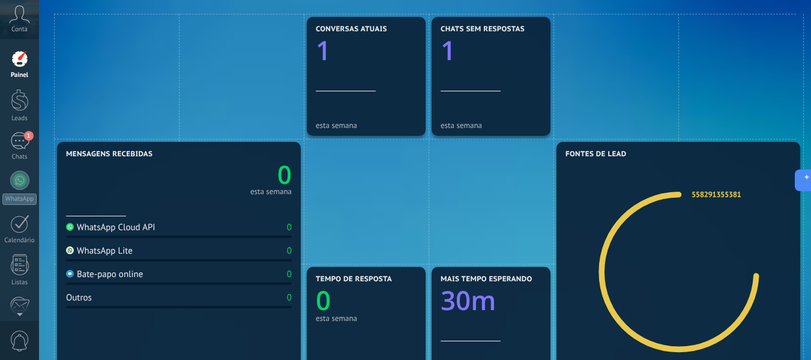
scroll to position [239, 0]
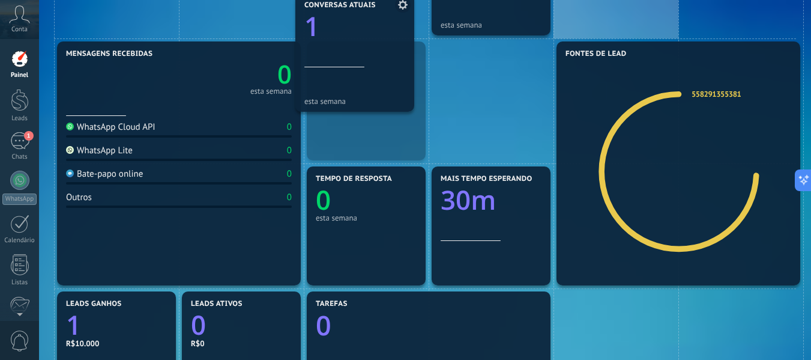
drag, startPoint x: 396, startPoint y: 25, endPoint x: 385, endPoint y: 101, distance: 77.1
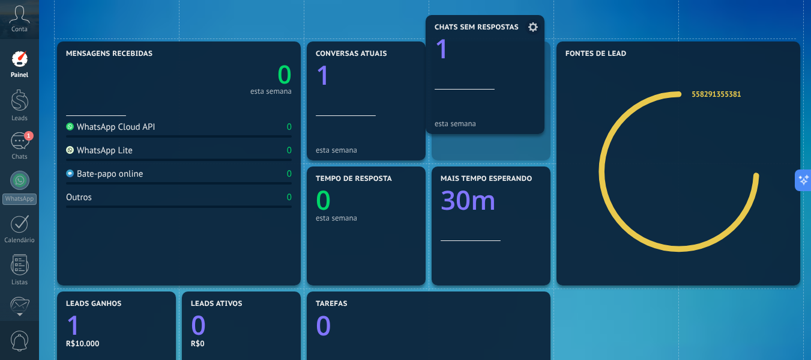
drag, startPoint x: 505, startPoint y: 15, endPoint x: 499, endPoint y: 114, distance: 99.2
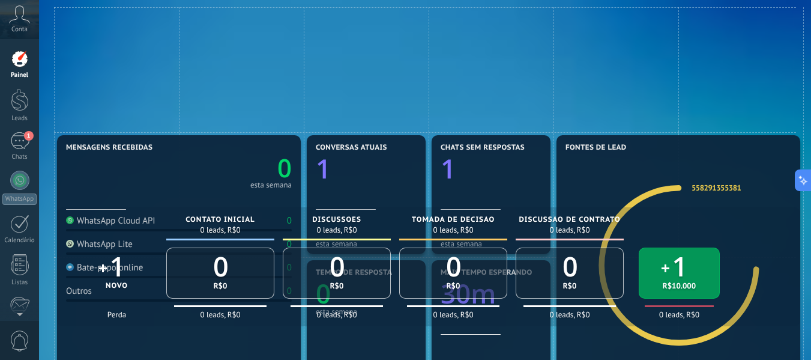
scroll to position [44, 0]
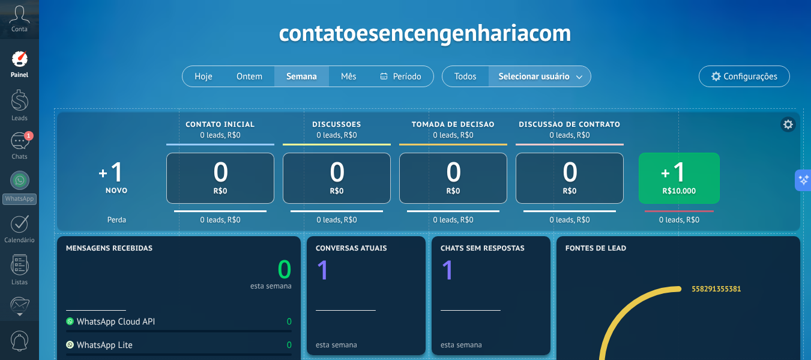
drag, startPoint x: 753, startPoint y: 200, endPoint x: 575, endPoint y: 157, distance: 183.4
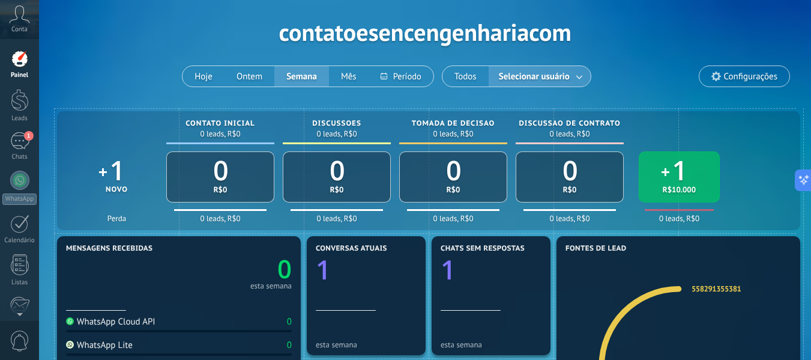
click at [617, 50] on div "Aplicar Eventos contatoesencengenhariacom Hoje Ontem Semana Mês Todos Seleciona…" at bounding box center [425, 32] width 736 height 152
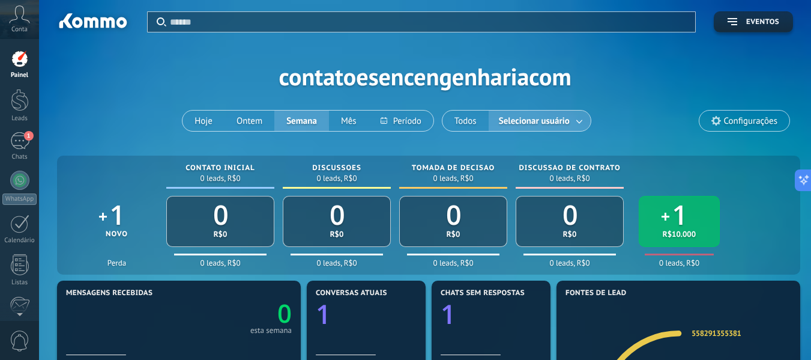
click at [126, 88] on div "Aplicar Eventos contatoesencengenhariacom Hoje Ontem Semana Mês Todos Seleciona…" at bounding box center [425, 76] width 736 height 152
click at [19, 11] on icon at bounding box center [19, 14] width 21 height 18
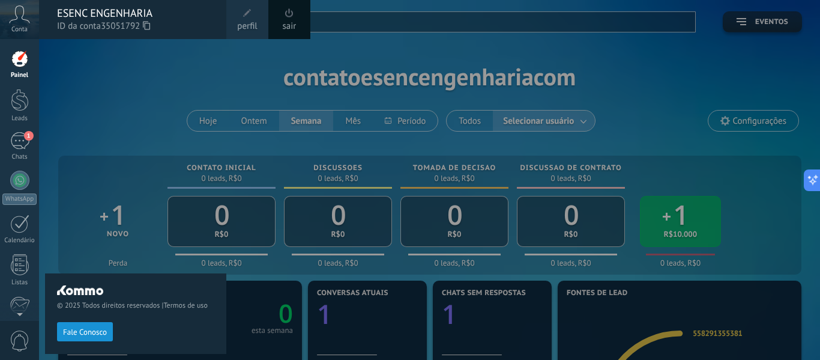
click at [25, 22] on icon at bounding box center [19, 14] width 21 height 18
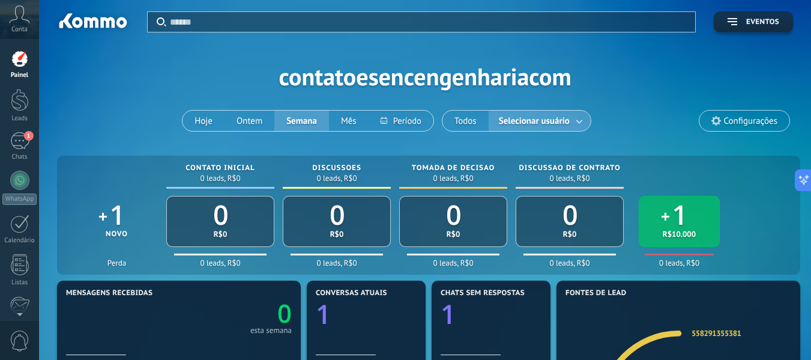
click at [25, 22] on icon at bounding box center [19, 14] width 21 height 18
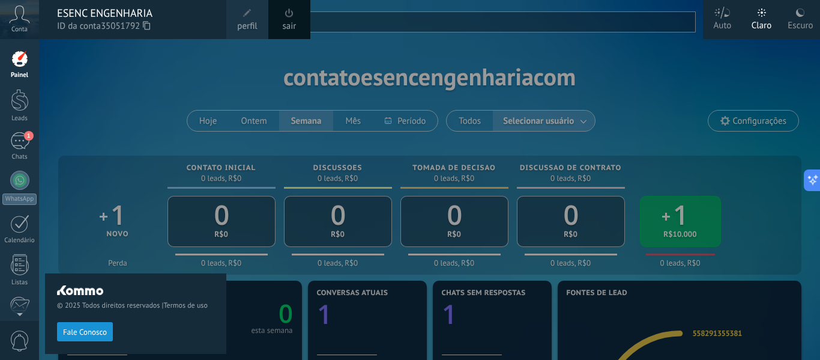
click at [288, 25] on link "sair" at bounding box center [290, 26] width 14 height 13
